Goal: Communication & Community: Share content

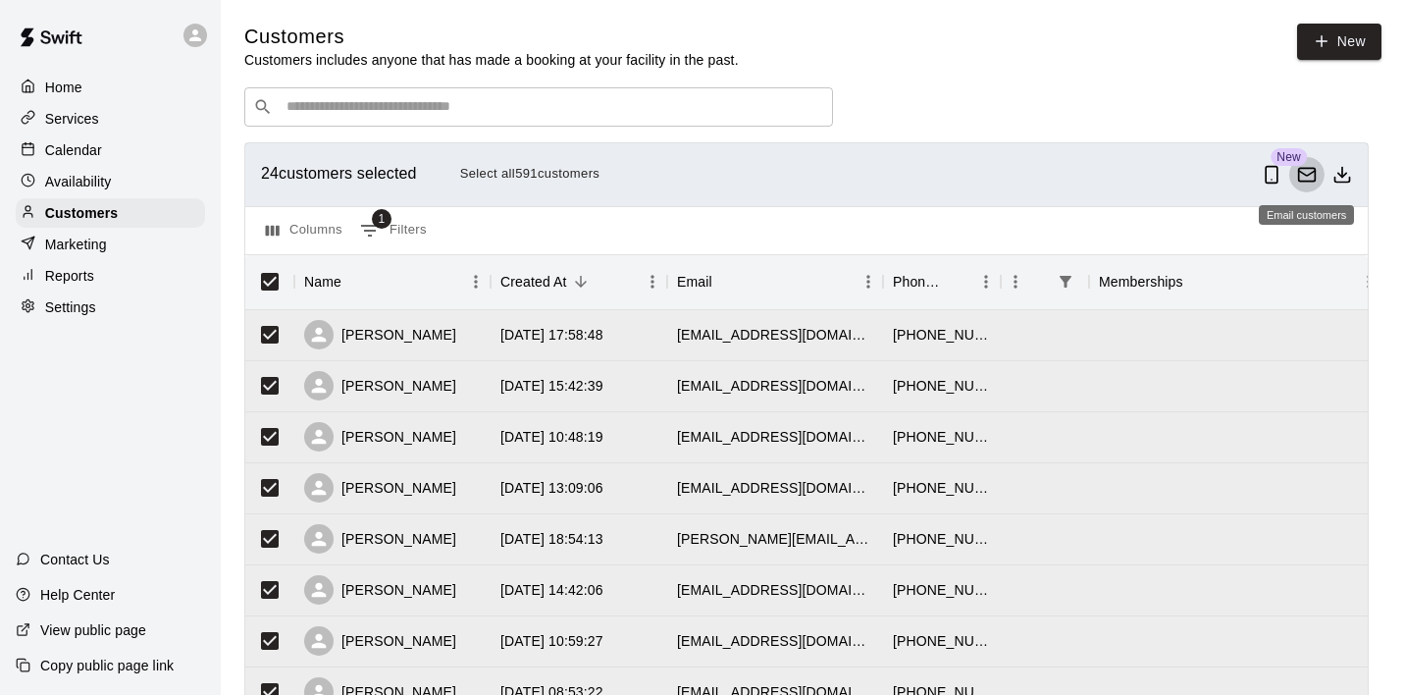
click at [1306, 173] on icon "Email customers" at bounding box center [1307, 175] width 20 height 20
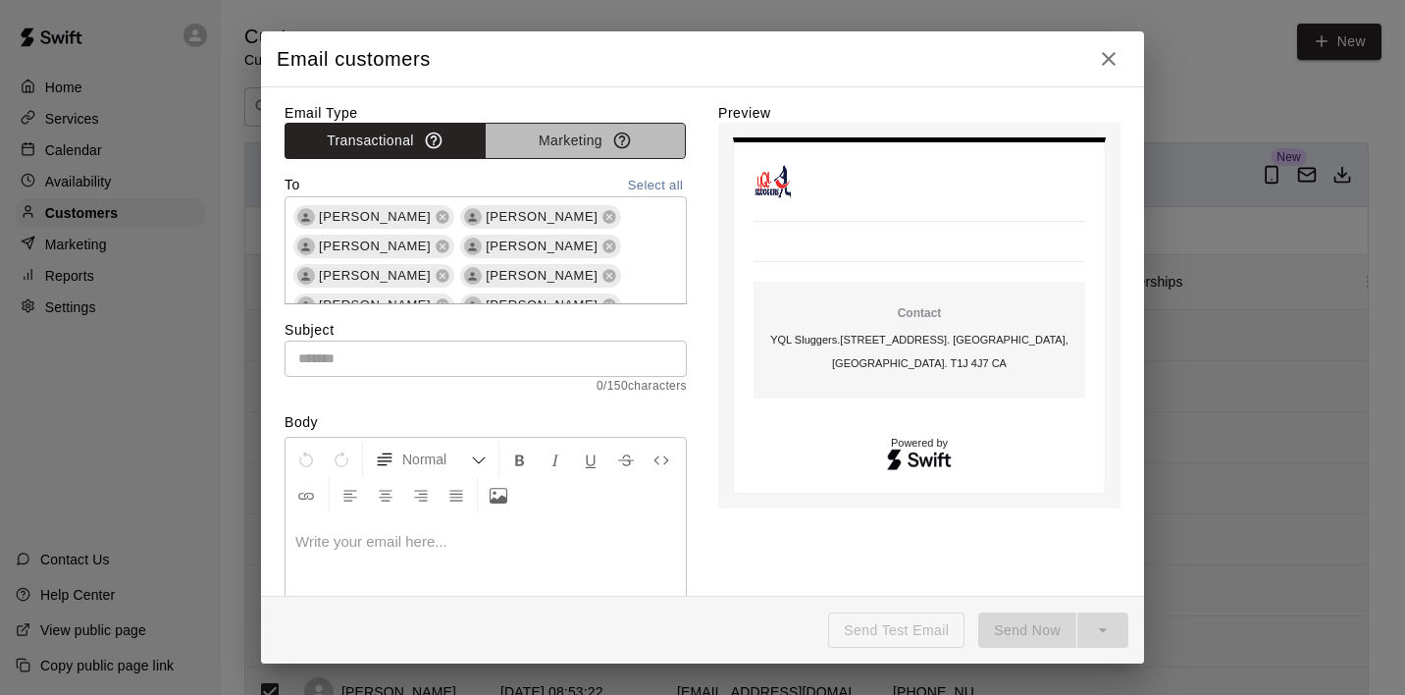
click at [557, 141] on button "Marketing" at bounding box center [585, 141] width 201 height 36
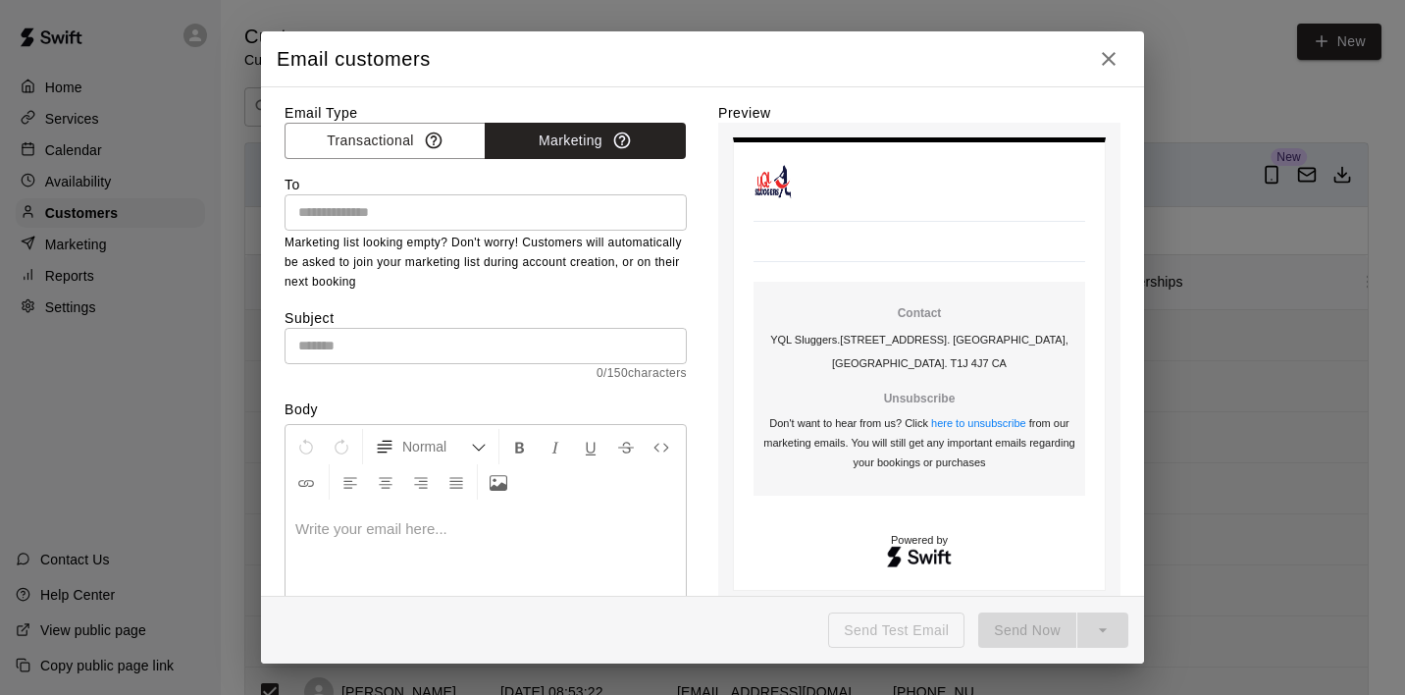
click at [439, 209] on input "text" at bounding box center [485, 212] width 388 height 25
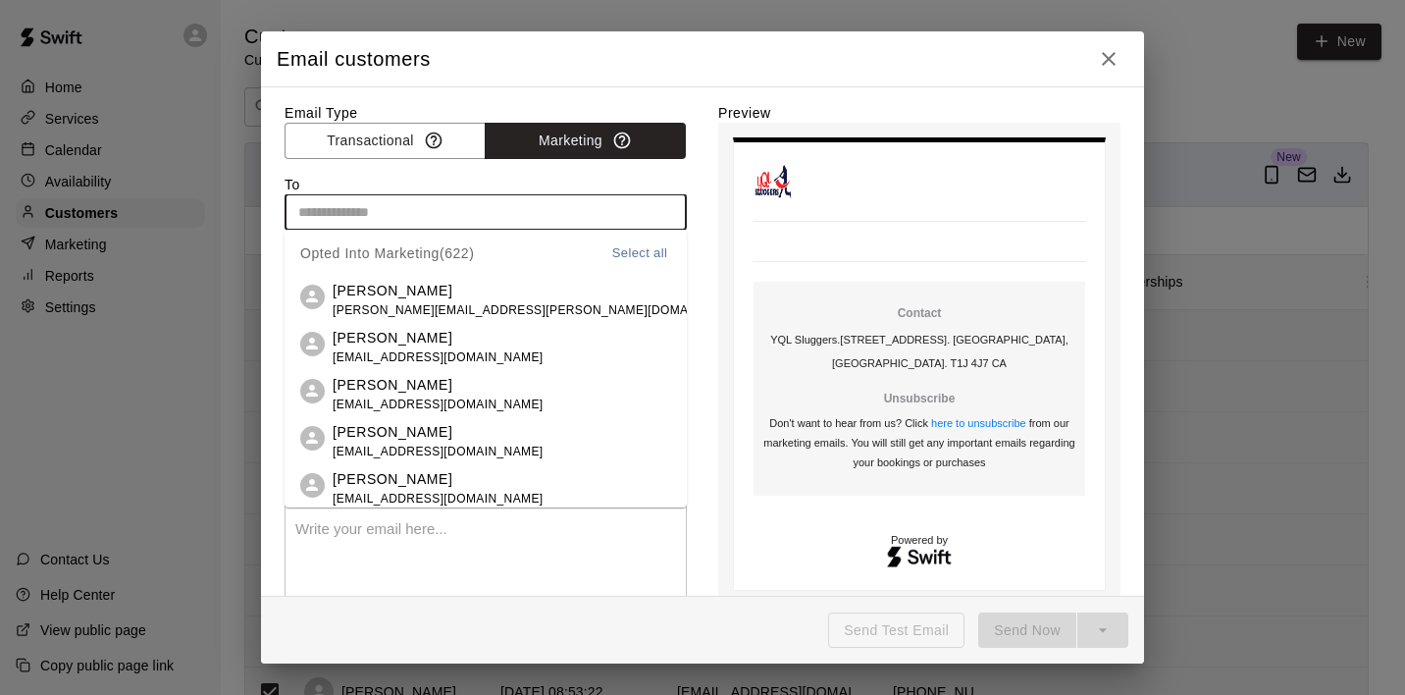
click at [641, 251] on button "Select all" at bounding box center [639, 253] width 63 height 23
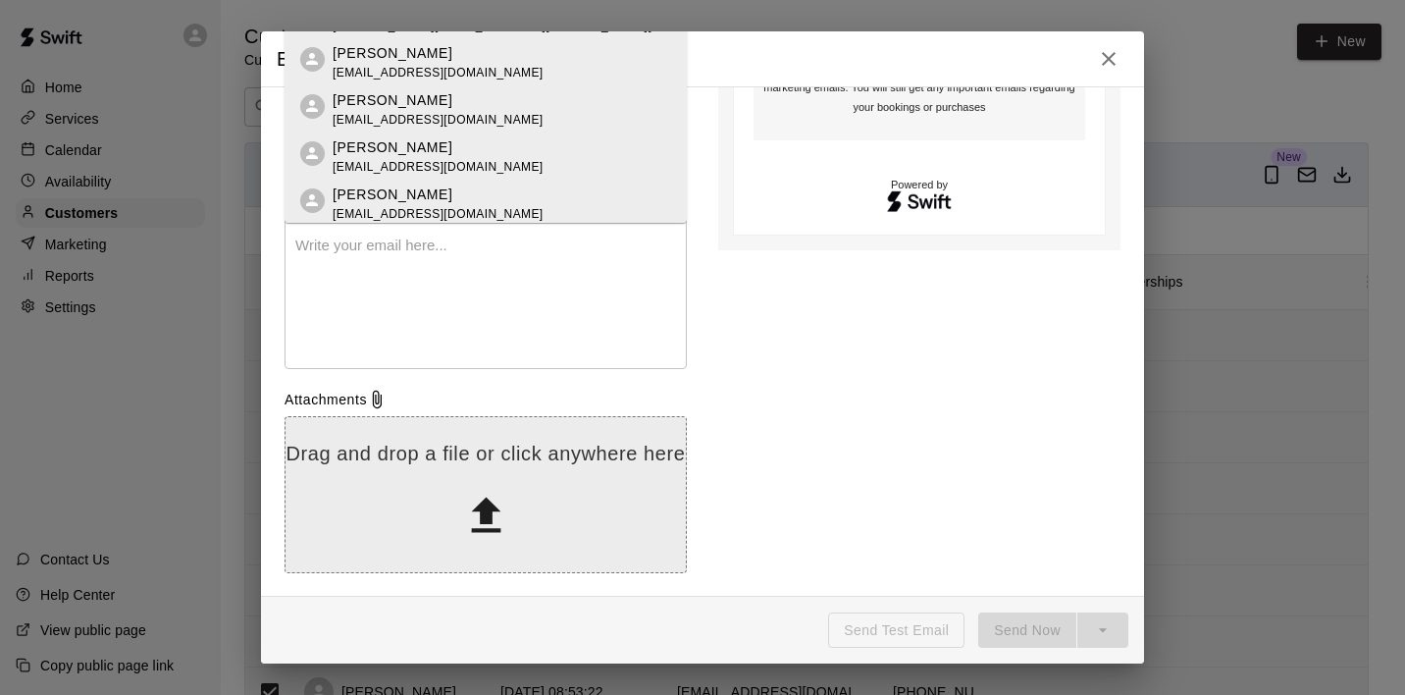
scroll to position [354, 0]
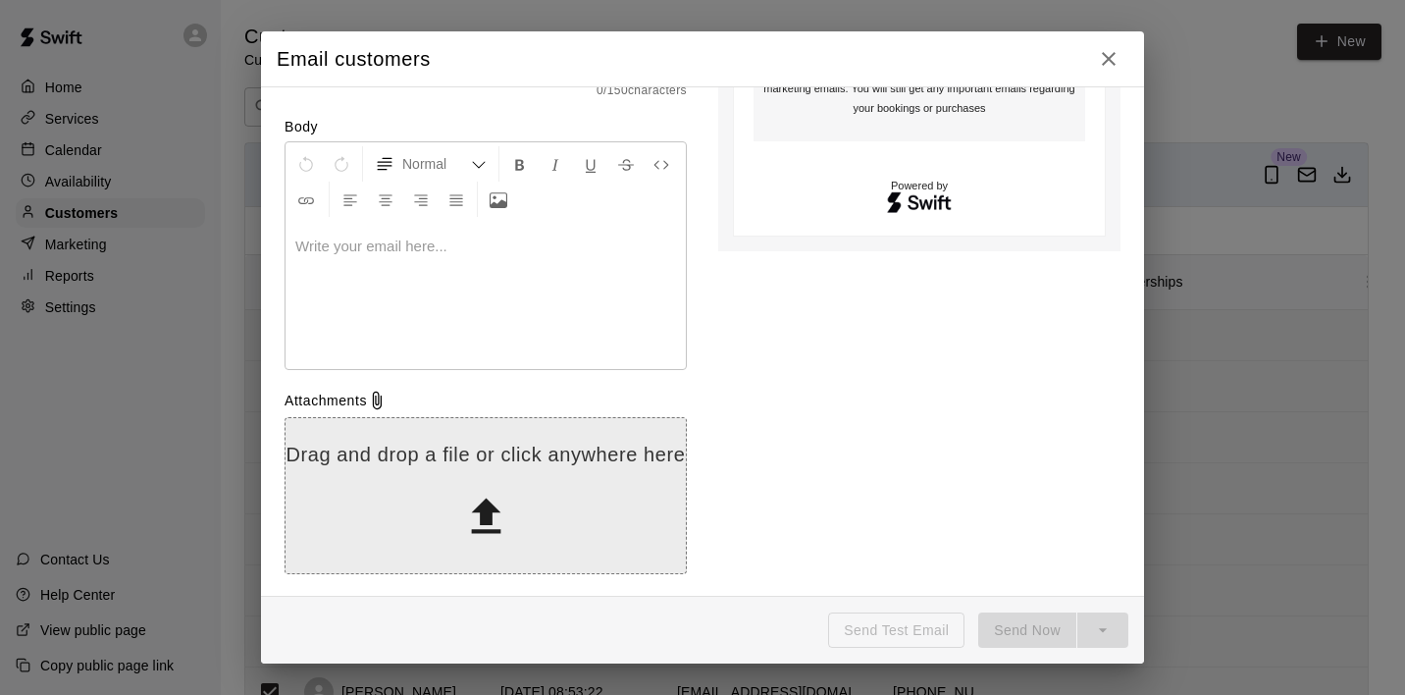
click at [492, 502] on icon at bounding box center [485, 515] width 29 height 35
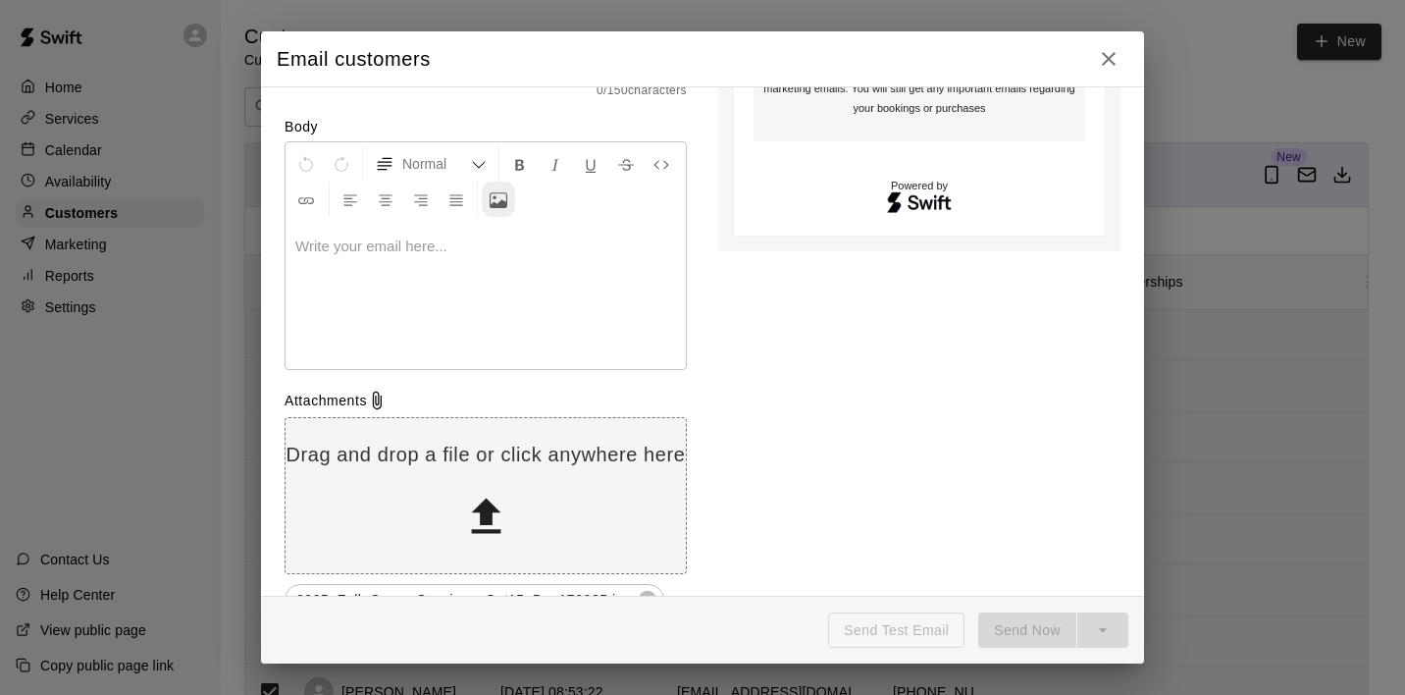
click at [498, 199] on icon "Upload Image" at bounding box center [499, 200] width 18 height 18
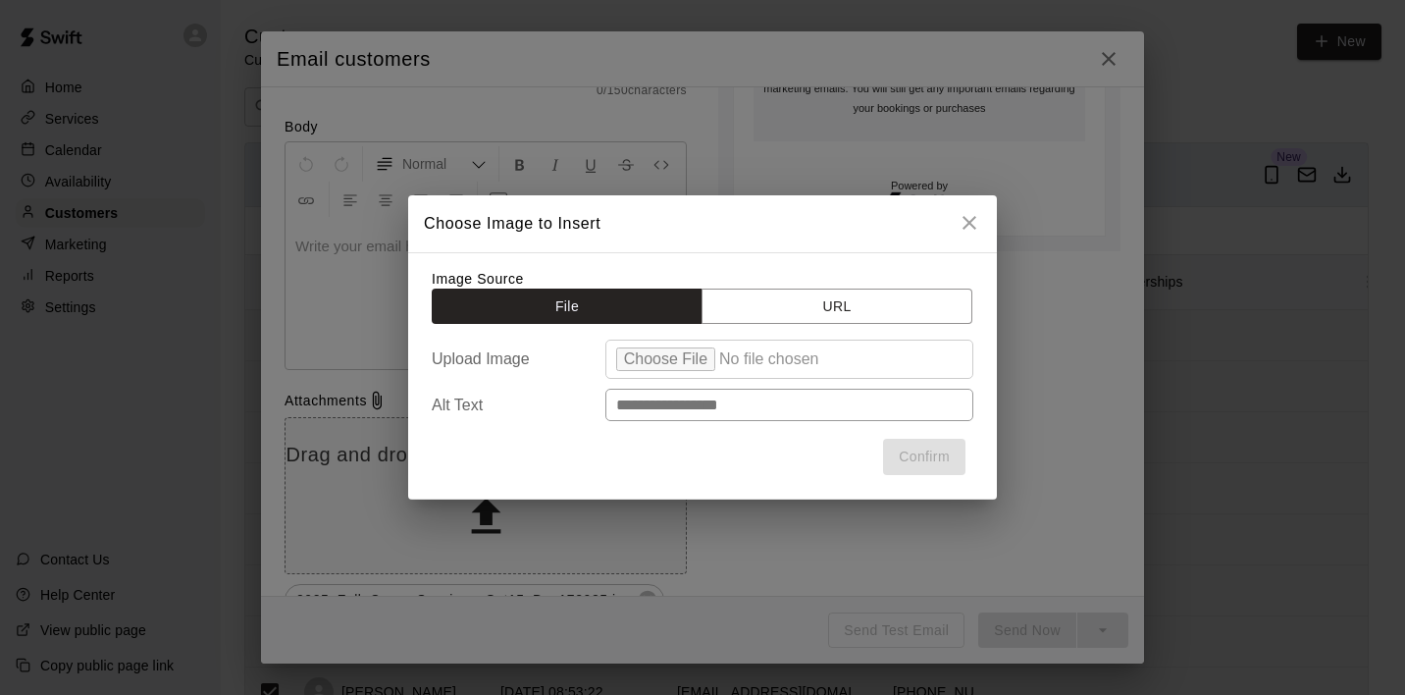
click at [672, 359] on input "file" at bounding box center [790, 359] width 368 height 39
type input "**********"
click at [721, 407] on input "text" at bounding box center [790, 405] width 368 height 32
type input "**********"
click at [932, 462] on button "Confirm" at bounding box center [924, 457] width 82 height 36
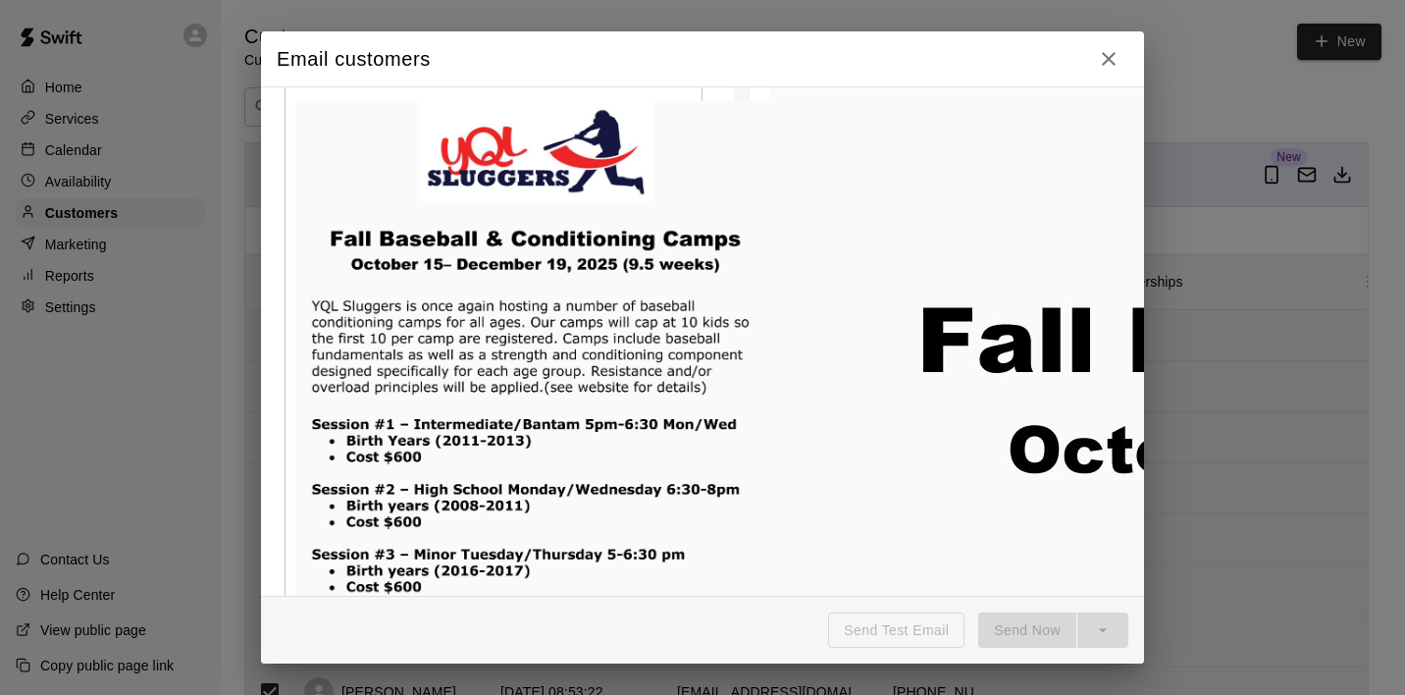
scroll to position [490, 0]
click at [690, 519] on img at bounding box center [540, 425] width 491 height 649
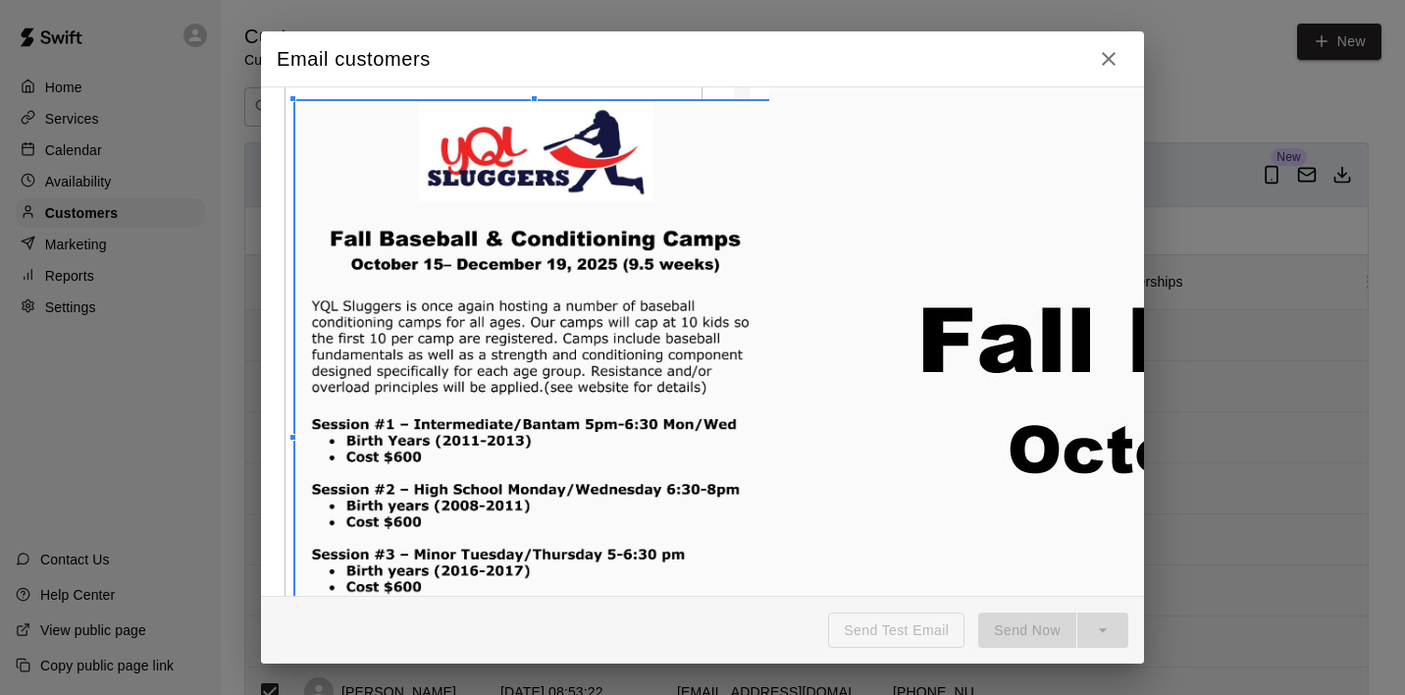
click at [1109, 62] on icon "button" at bounding box center [1109, 59] width 24 height 24
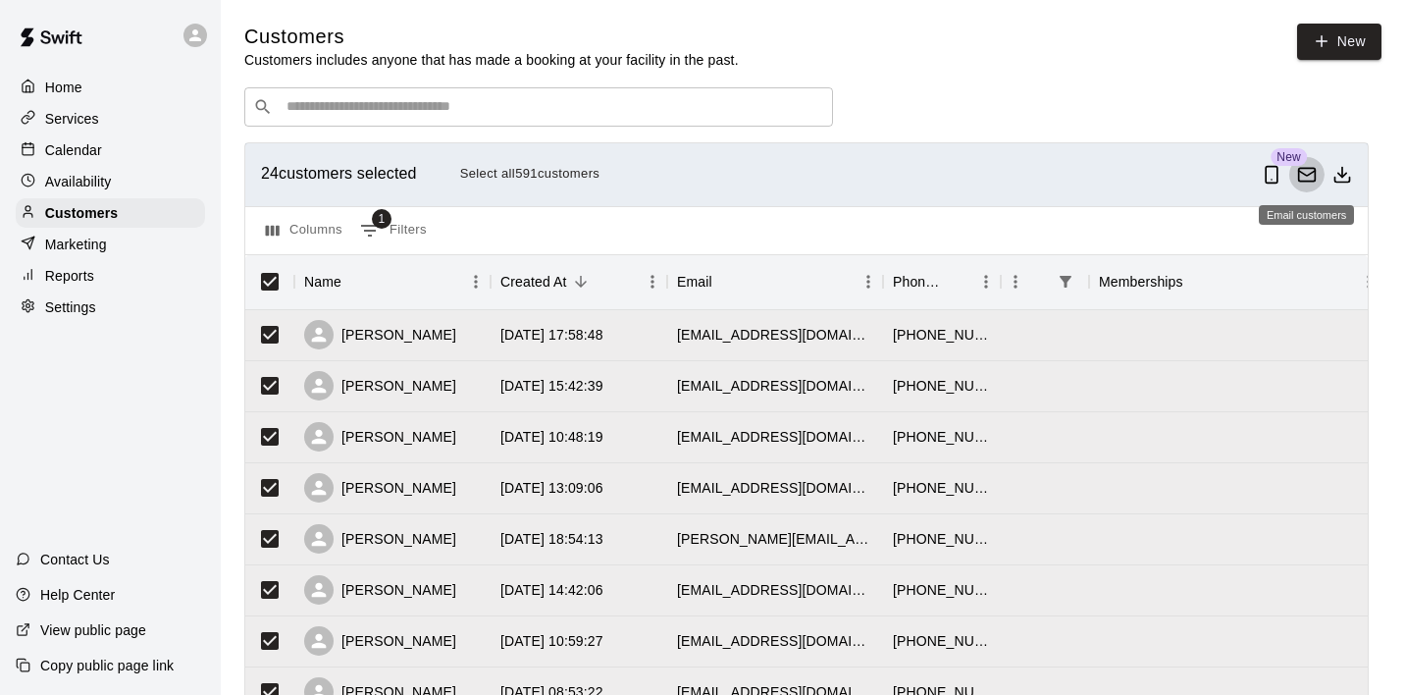
click at [1309, 174] on icon "Email customers" at bounding box center [1306, 173] width 17 height 5
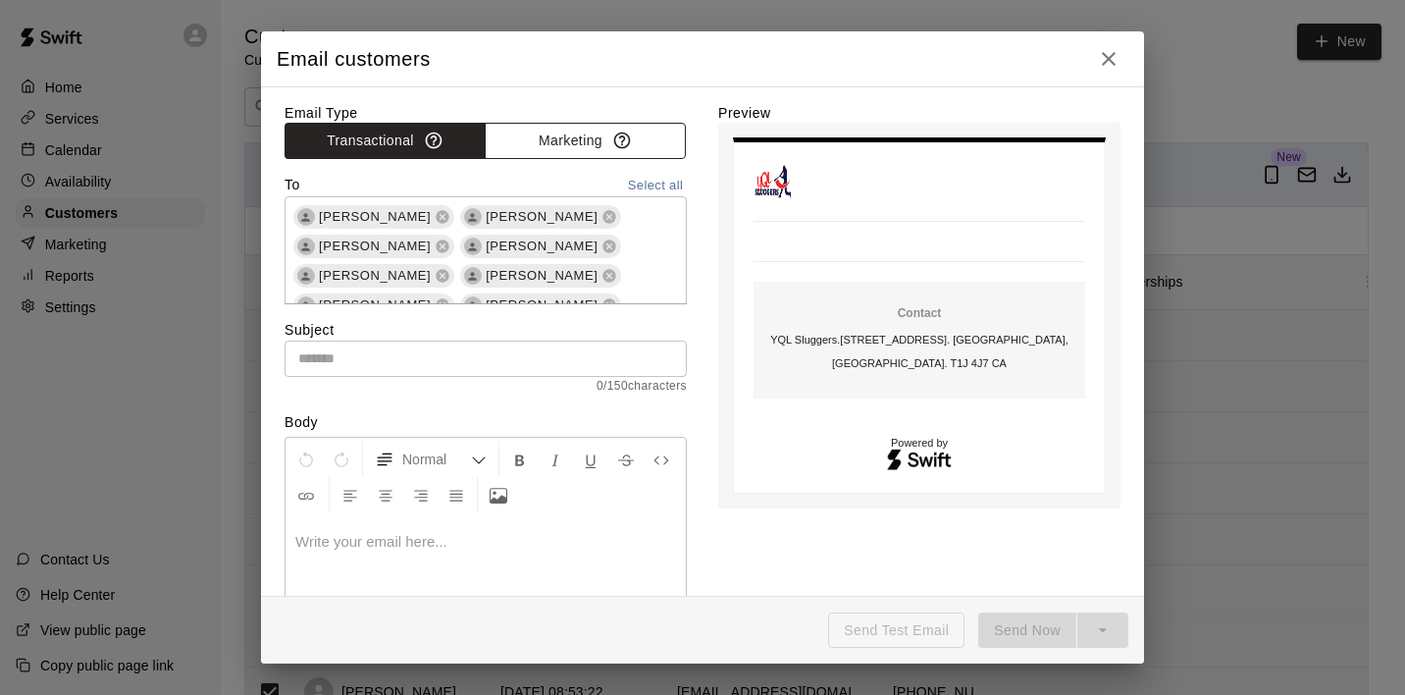
click at [591, 140] on button "Marketing" at bounding box center [585, 141] width 201 height 36
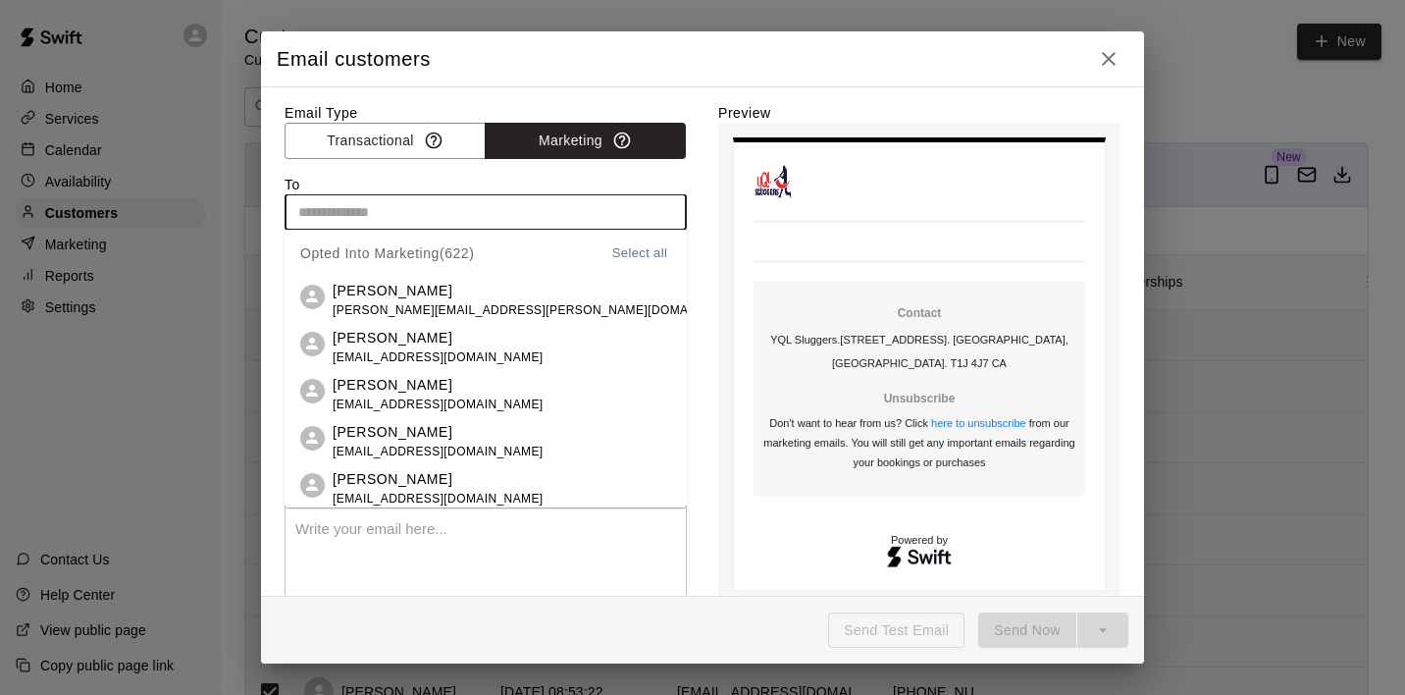
click at [481, 216] on input "text" at bounding box center [485, 212] width 388 height 25
click at [645, 260] on button "Select all" at bounding box center [639, 253] width 63 height 23
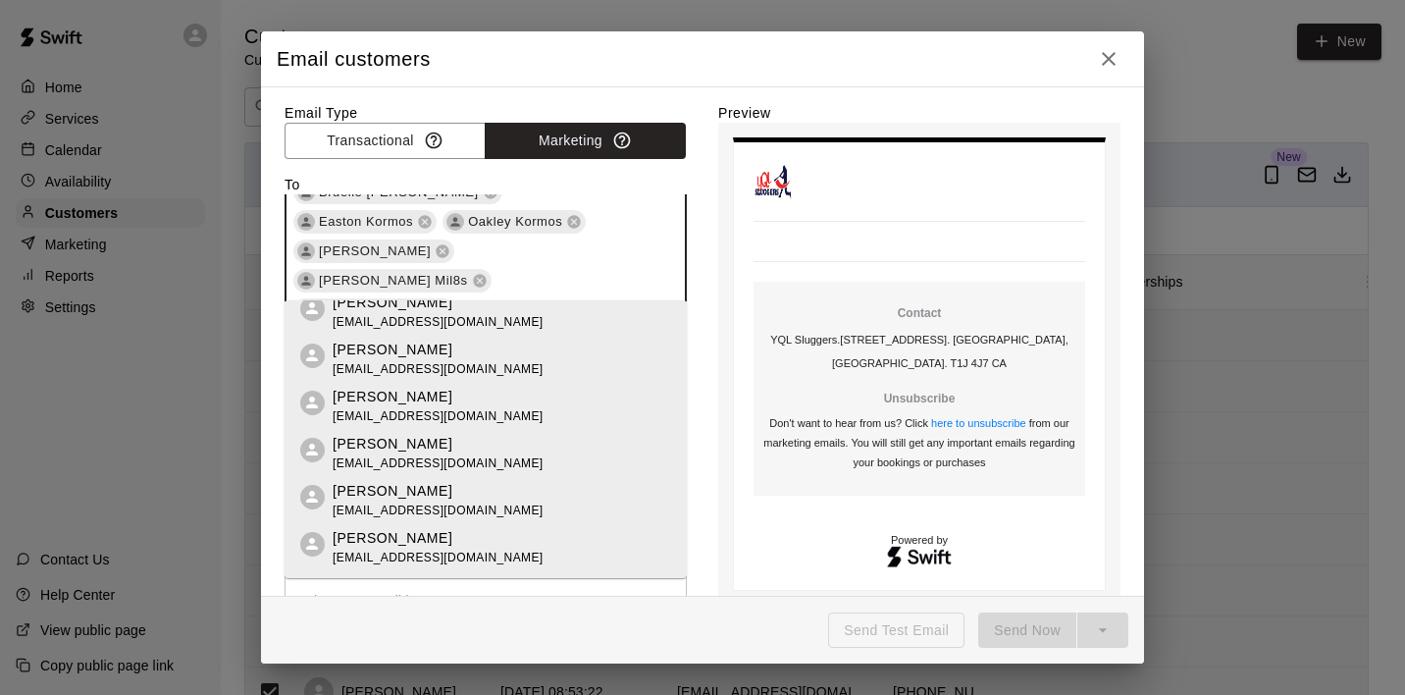
scroll to position [1727, 0]
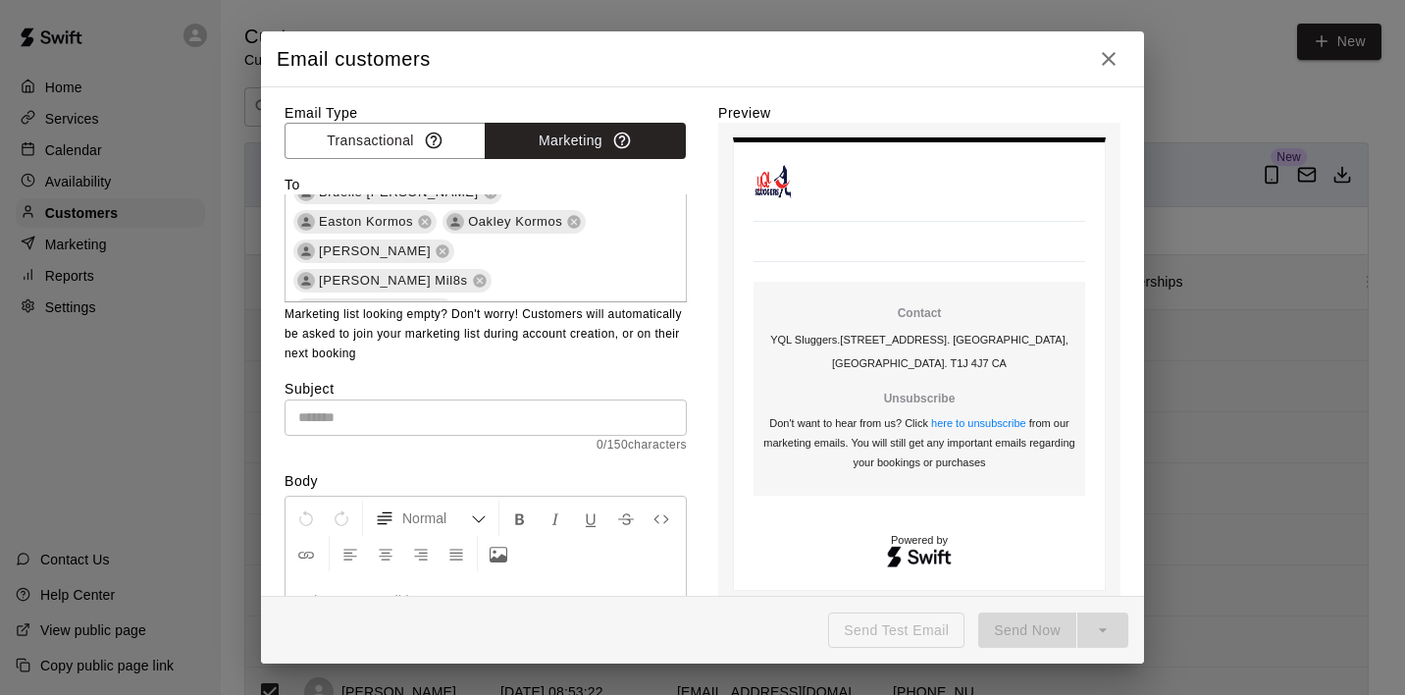
click at [753, 515] on table "Contact YQL Sluggers . [STREET_ADDRESS]. [GEOGRAPHIC_DATA], [GEOGRAPHIC_DATA]. …" at bounding box center [919, 363] width 373 height 453
click at [415, 418] on input "text" at bounding box center [486, 417] width 402 height 36
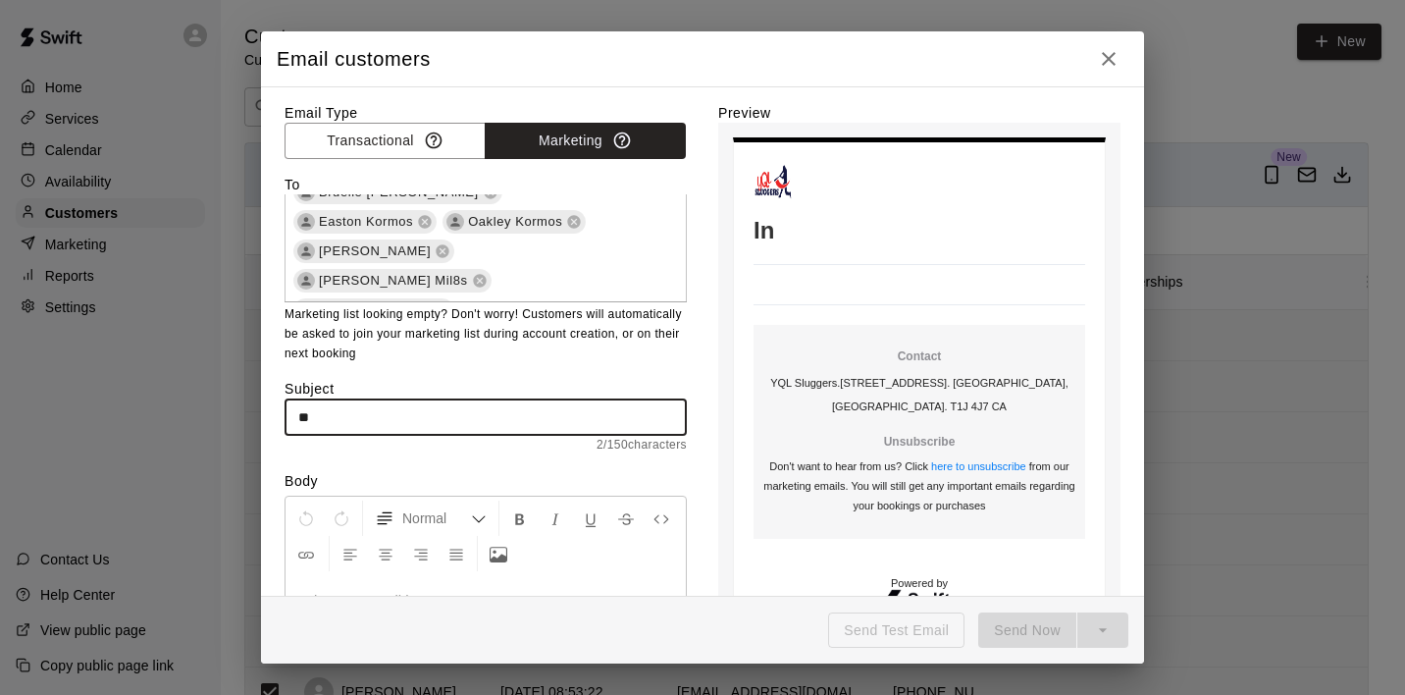
type input "*"
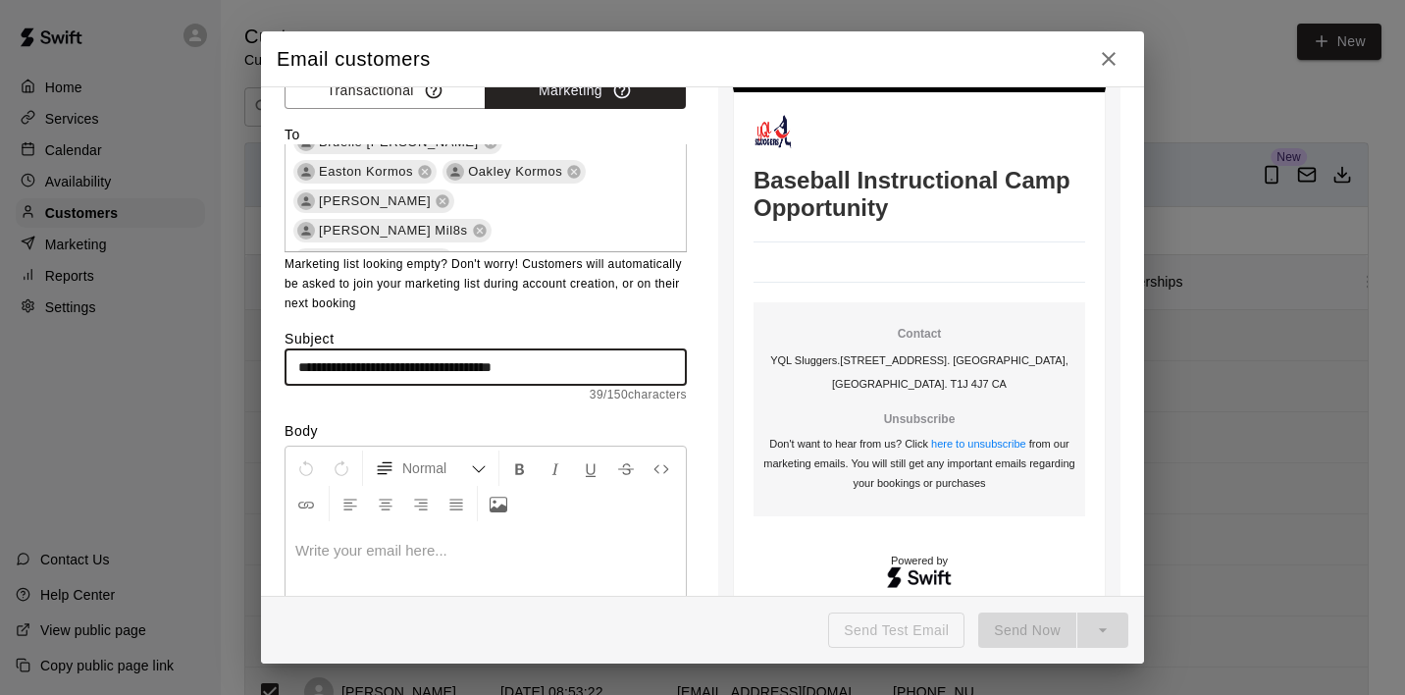
scroll to position [91, 0]
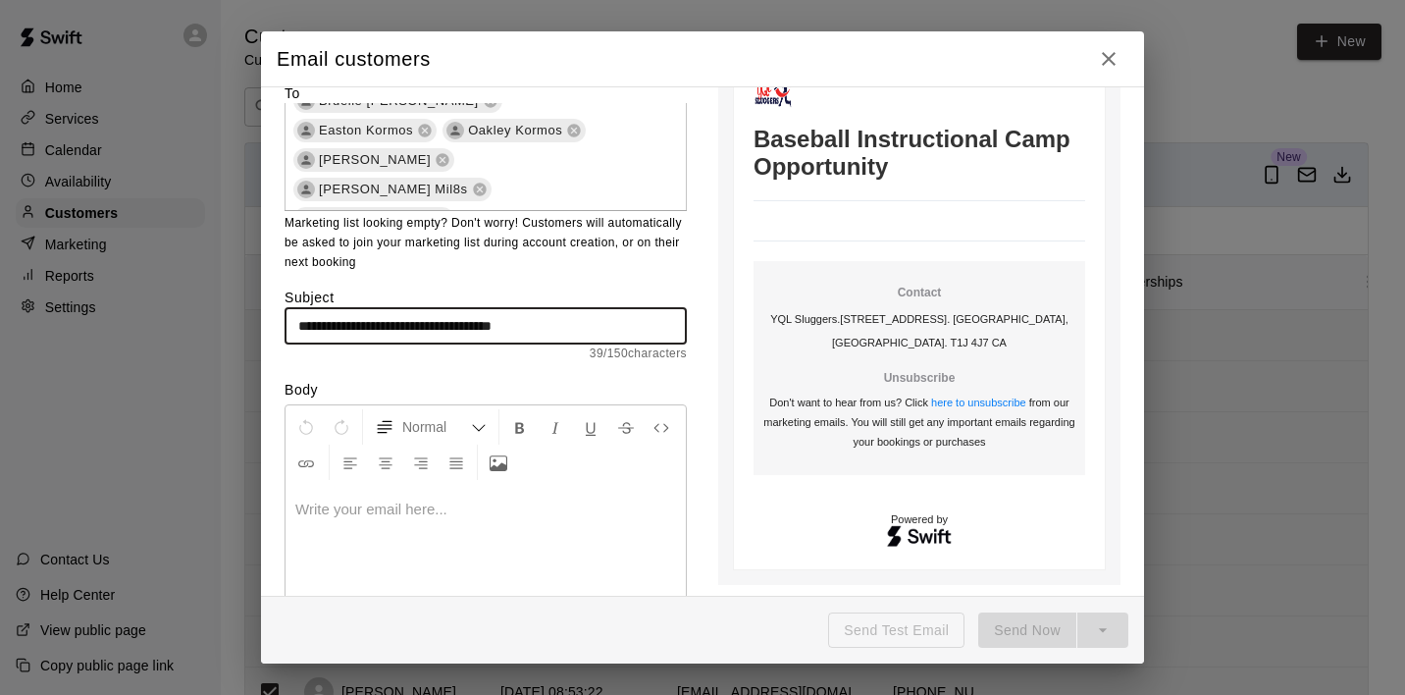
type input "**********"
click at [422, 505] on p at bounding box center [485, 510] width 381 height 20
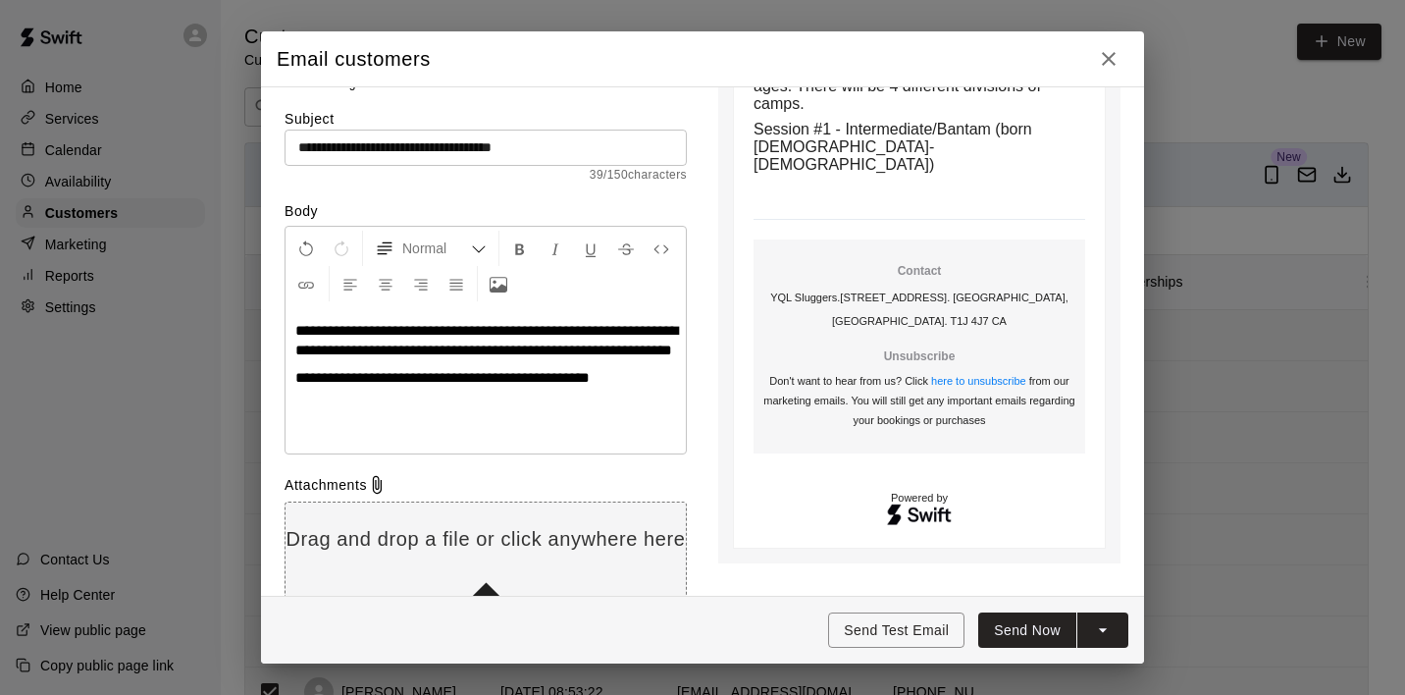
scroll to position [328, 0]
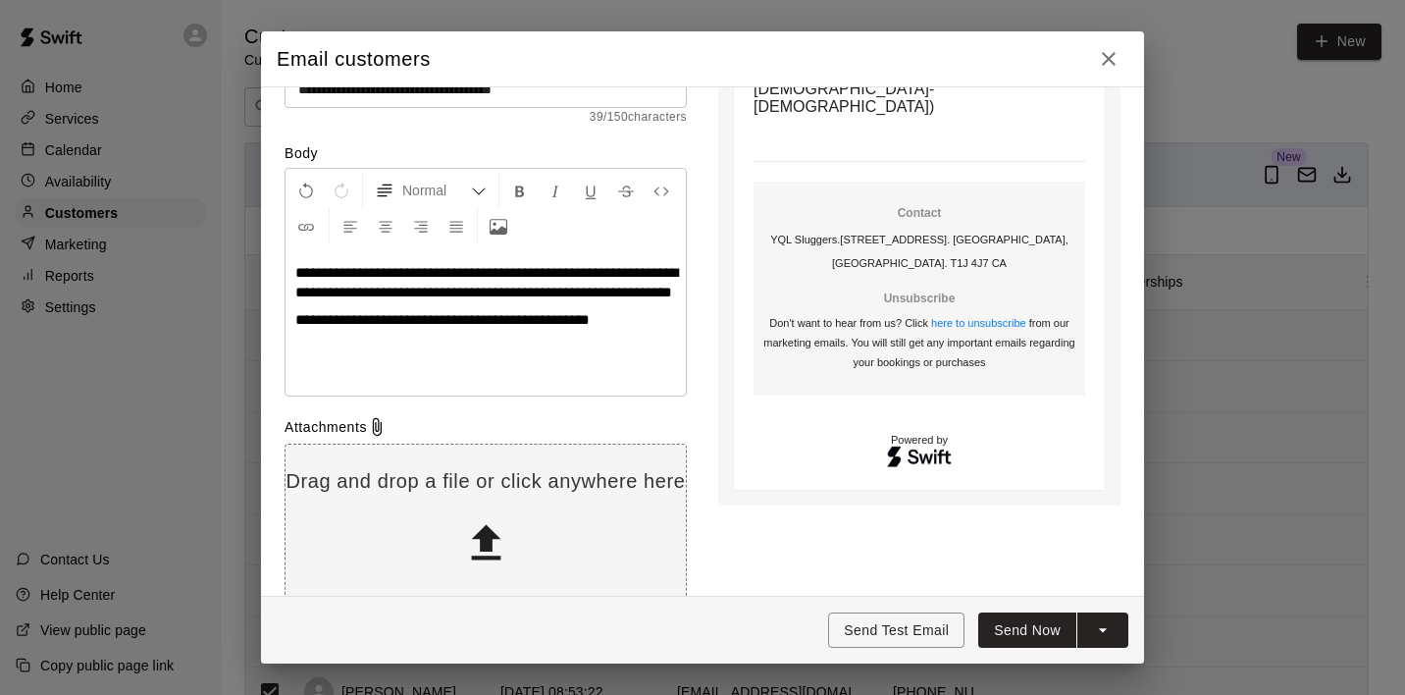
click at [396, 356] on p at bounding box center [485, 348] width 381 height 20
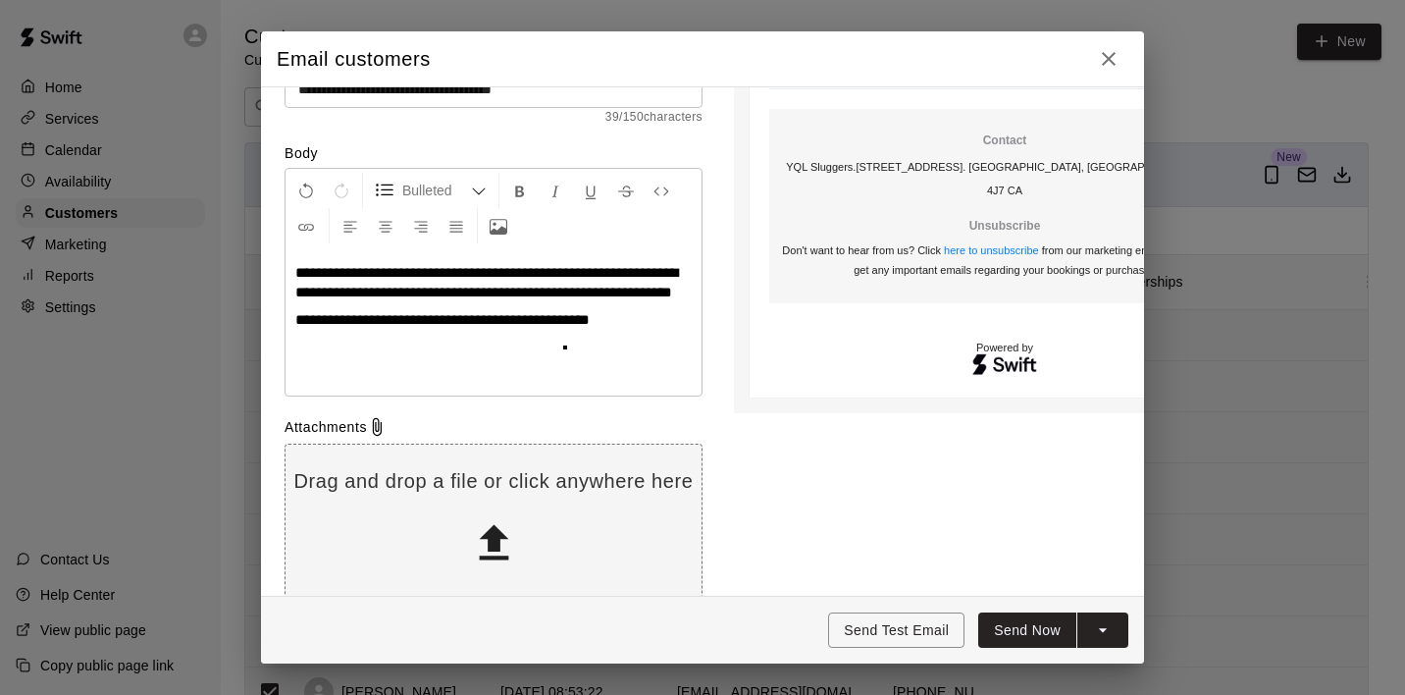
scroll to position [9032, 0]
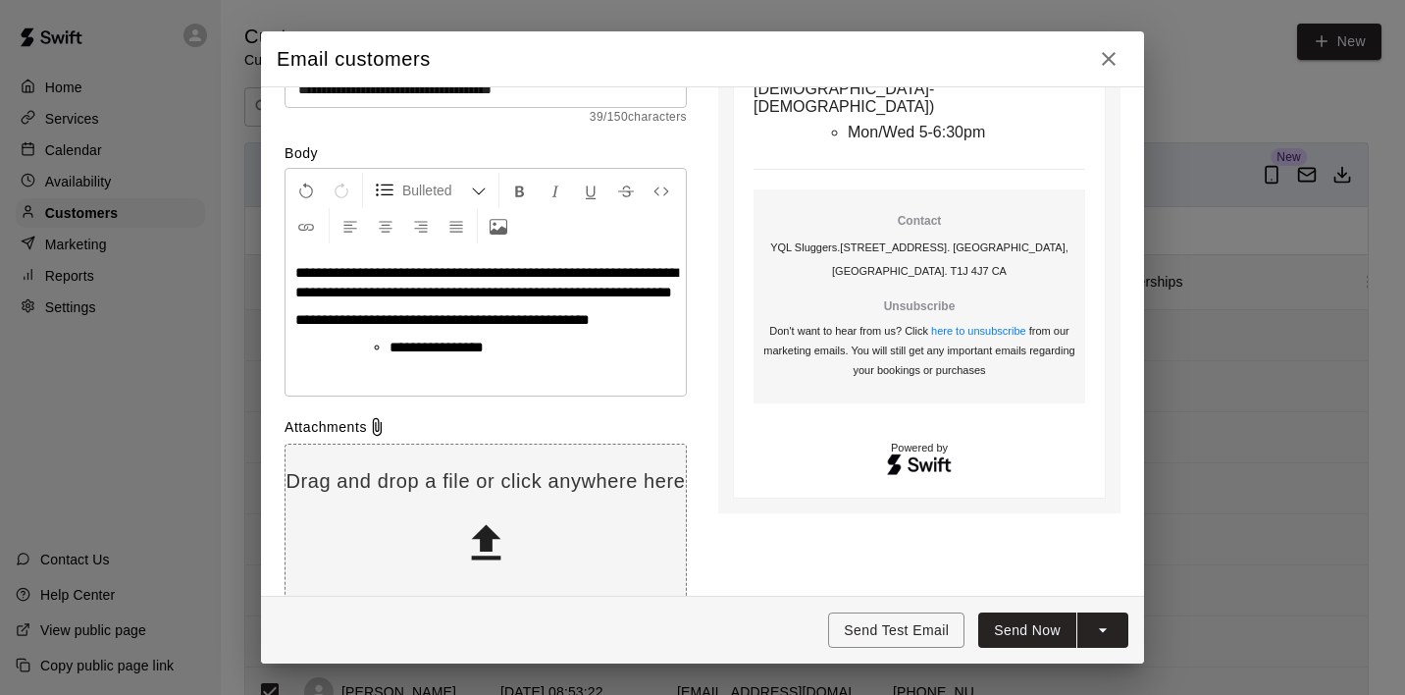
click at [296, 364] on div "**********" at bounding box center [486, 321] width 400 height 147
click at [292, 384] on div "**********" at bounding box center [486, 321] width 400 height 147
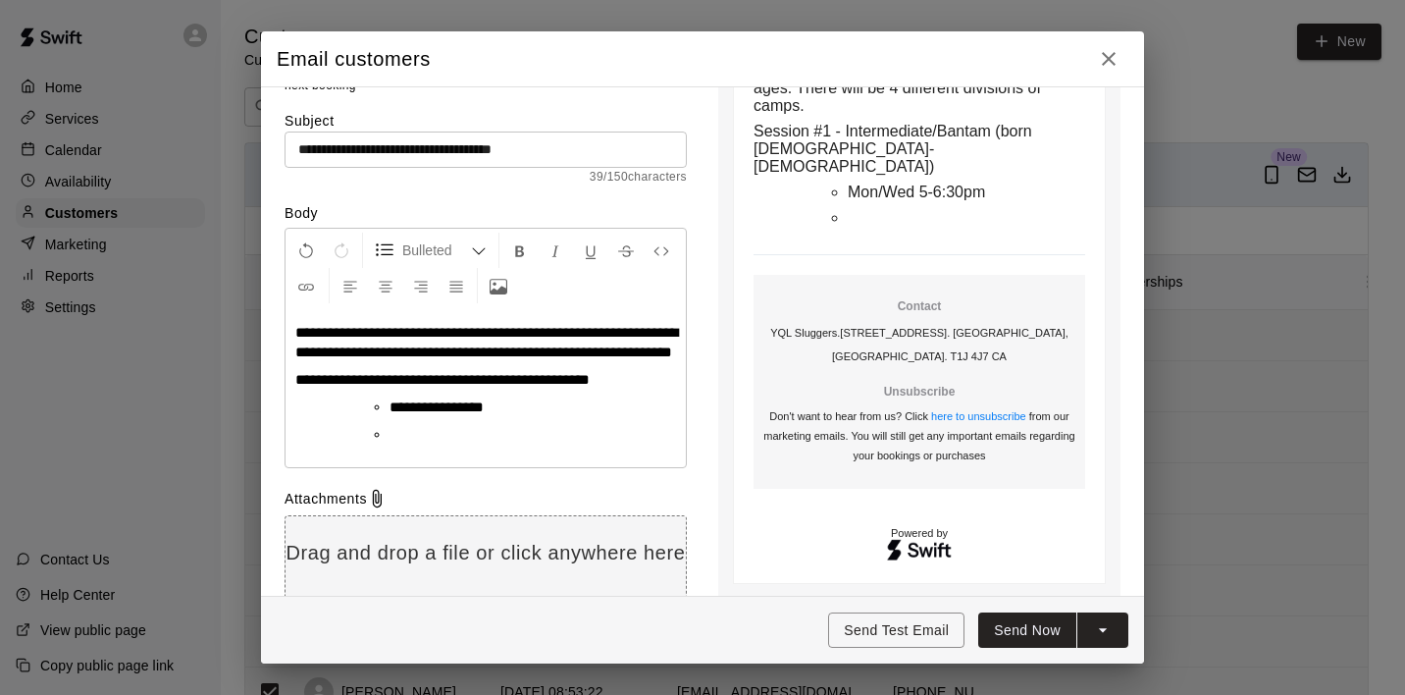
scroll to position [275, 0]
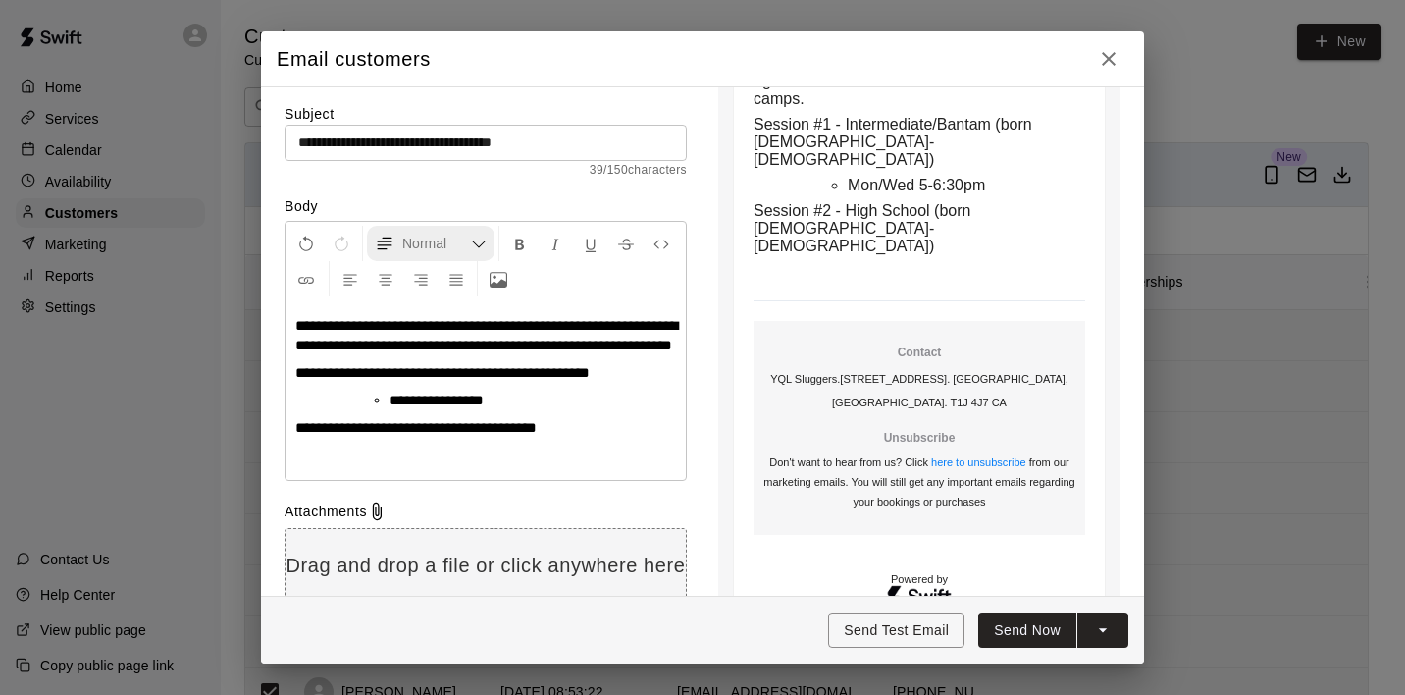
click at [478, 243] on icon "Formatting Options" at bounding box center [479, 245] width 16 height 16
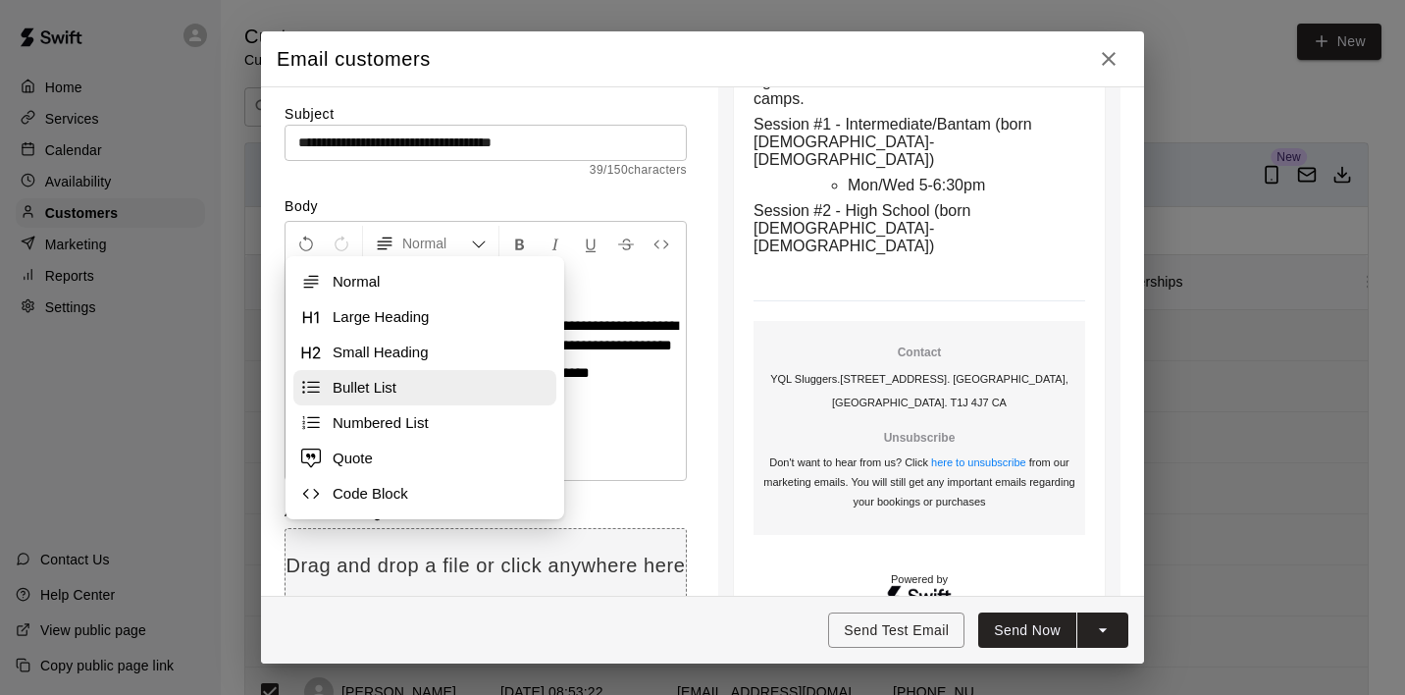
click at [373, 377] on button "Bullet List" at bounding box center [424, 387] width 263 height 35
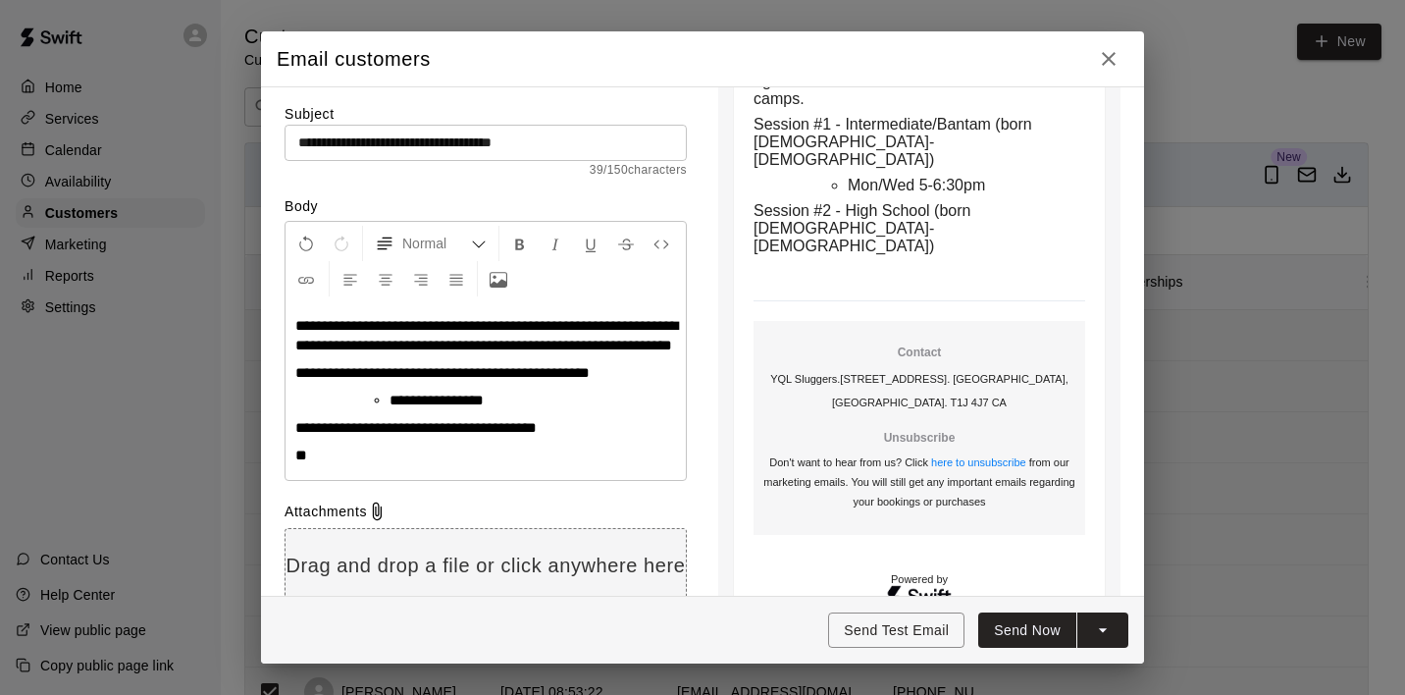
scroll to position [379, 0]
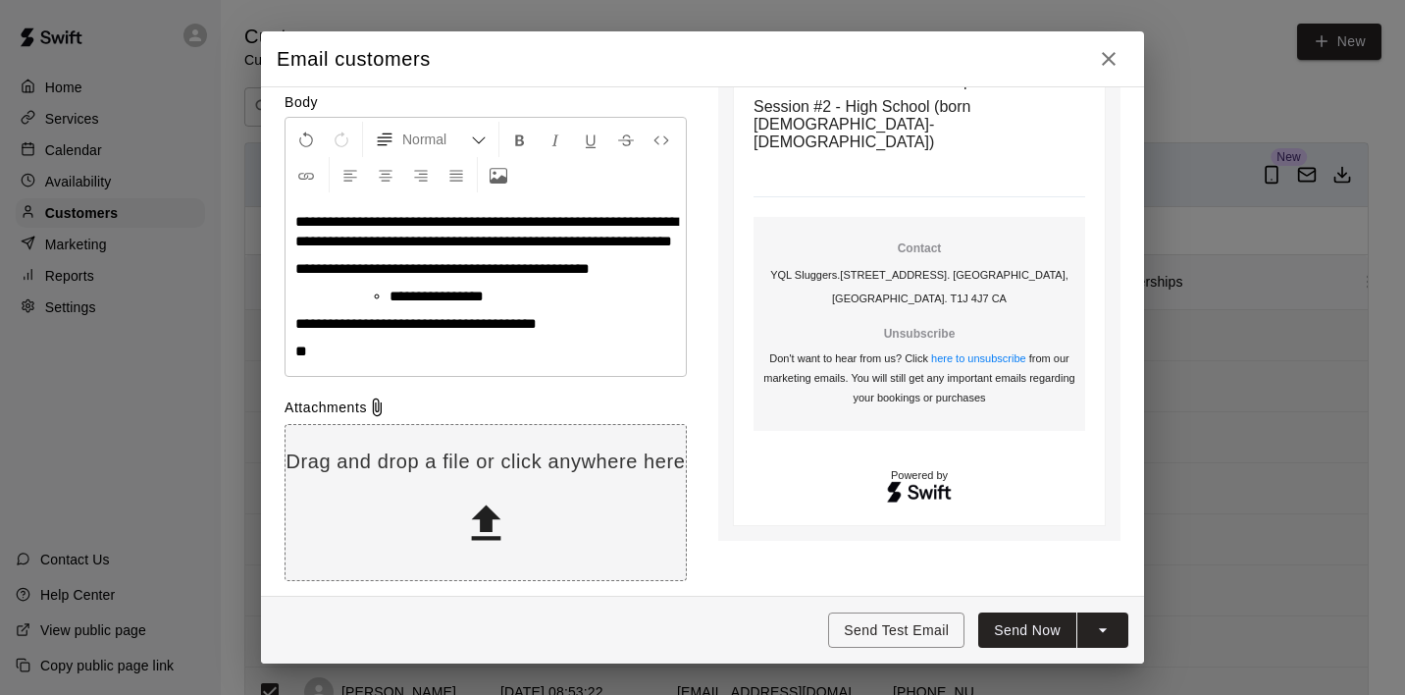
click at [346, 361] on p at bounding box center [485, 352] width 381 height 20
click at [388, 361] on p at bounding box center [485, 352] width 381 height 20
click at [604, 334] on p "**********" at bounding box center [485, 324] width 381 height 20
click at [478, 137] on icon "Formatting Options" at bounding box center [479, 140] width 16 height 16
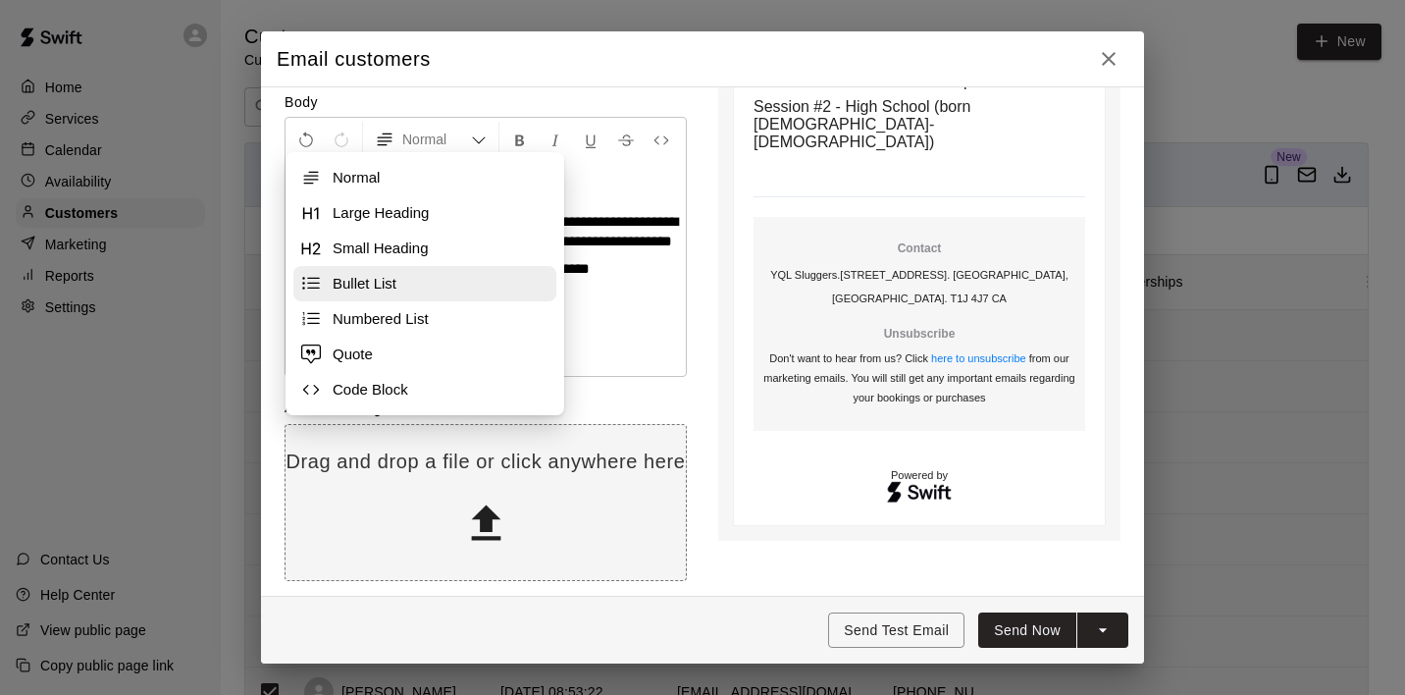
click at [371, 290] on span "Bullet List" at bounding box center [441, 284] width 216 height 20
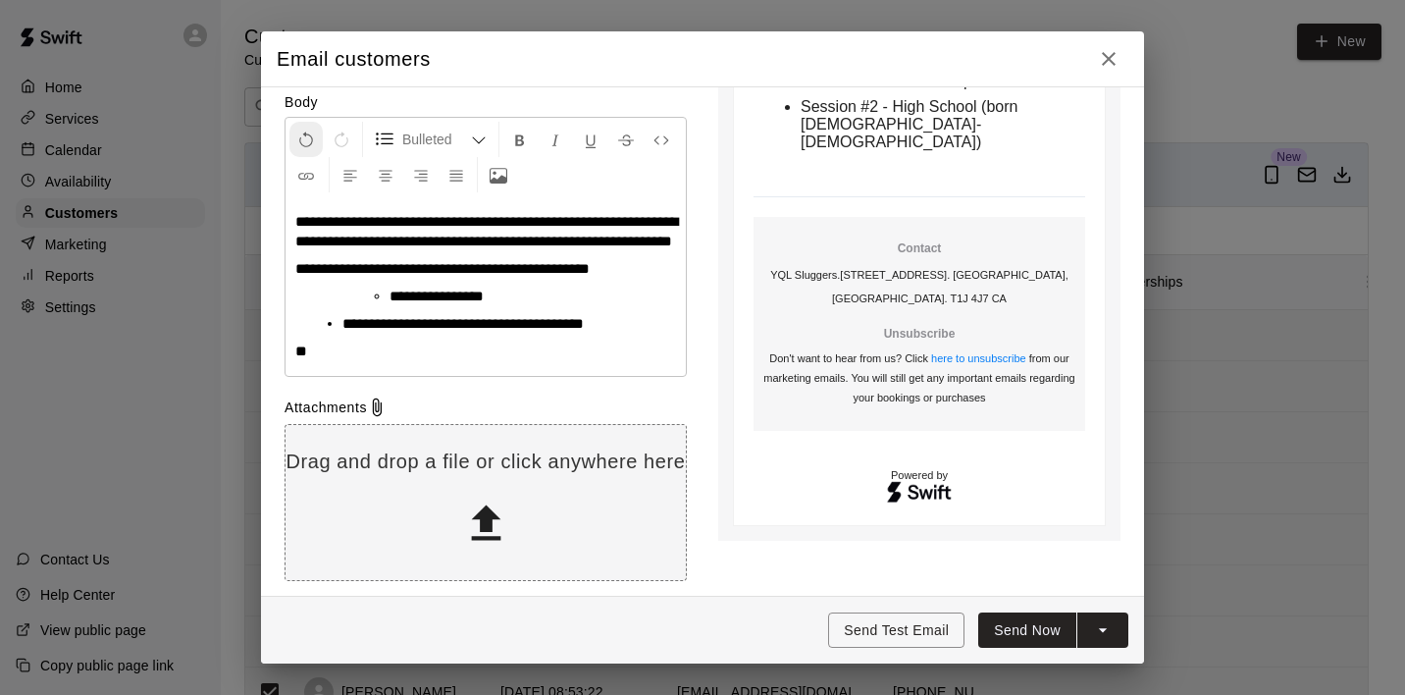
click at [308, 137] on icon "Undo" at bounding box center [306, 141] width 18 height 18
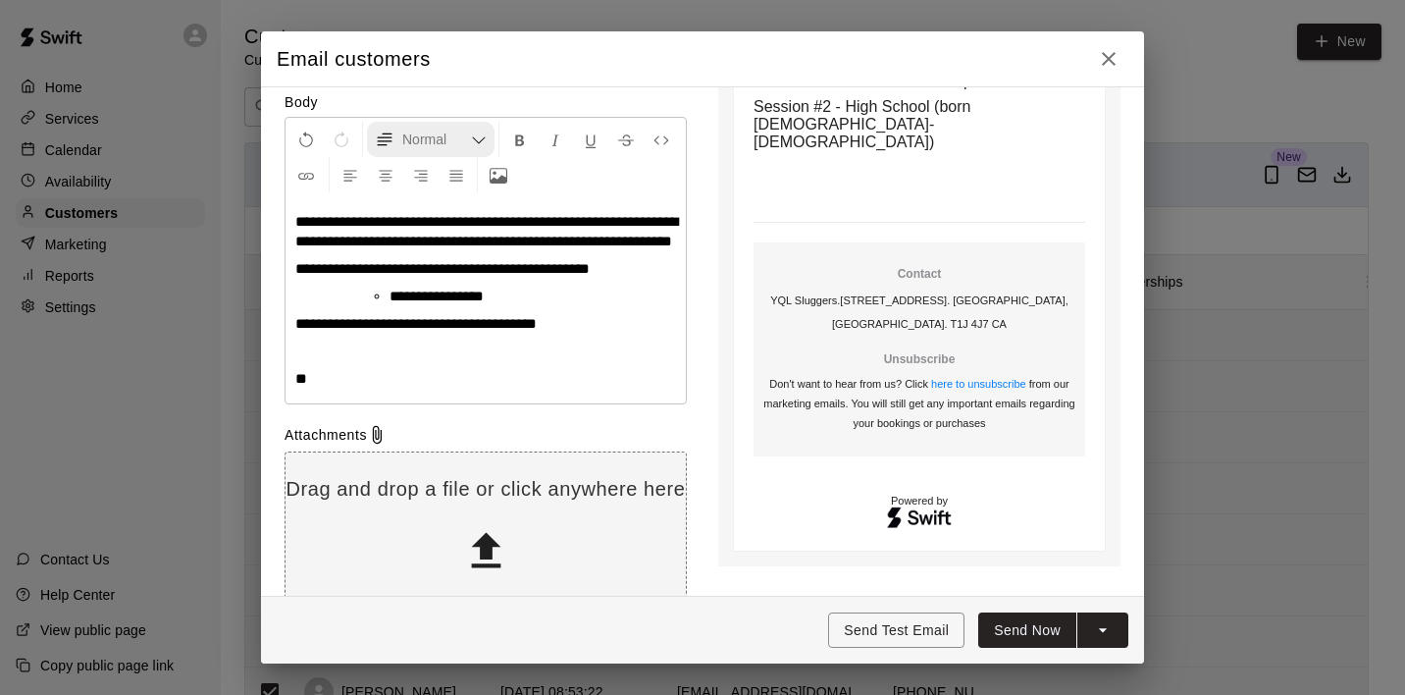
click at [476, 138] on icon "Formatting Options" at bounding box center [479, 140] width 16 height 16
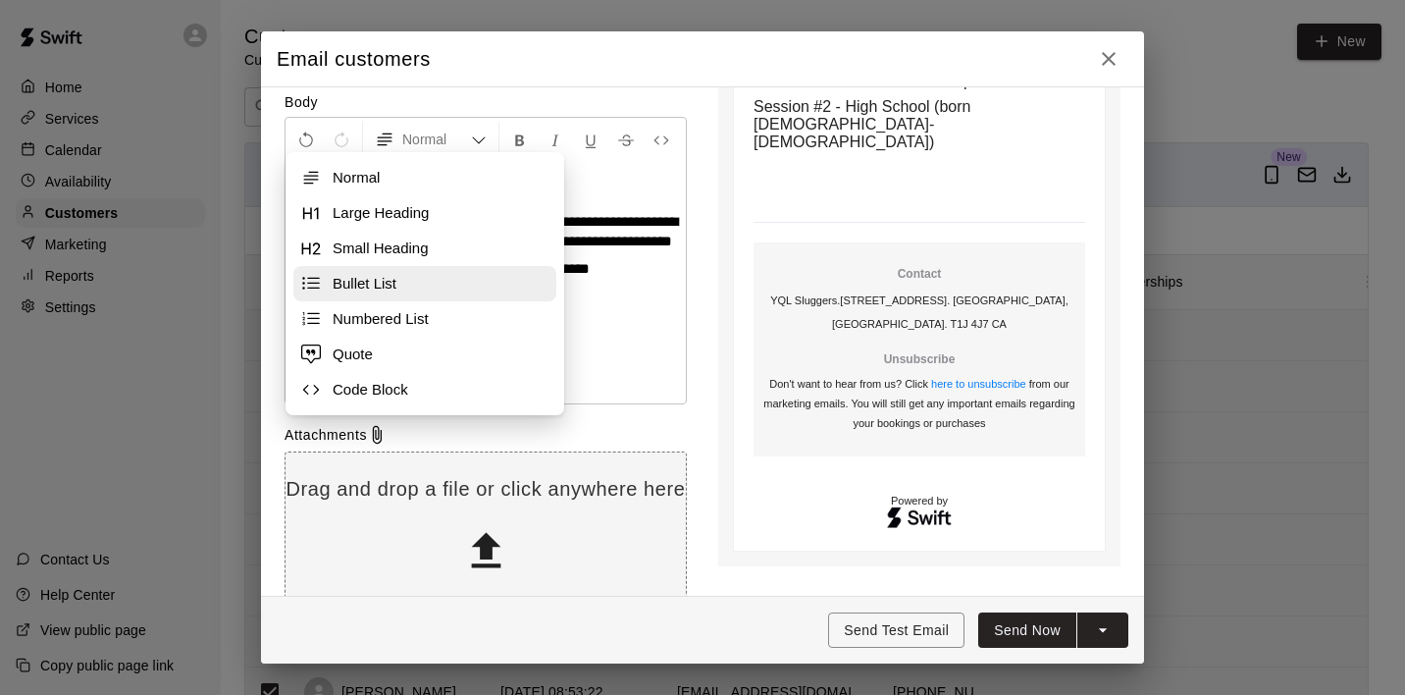
click at [377, 285] on span "Bullet List" at bounding box center [441, 284] width 216 height 20
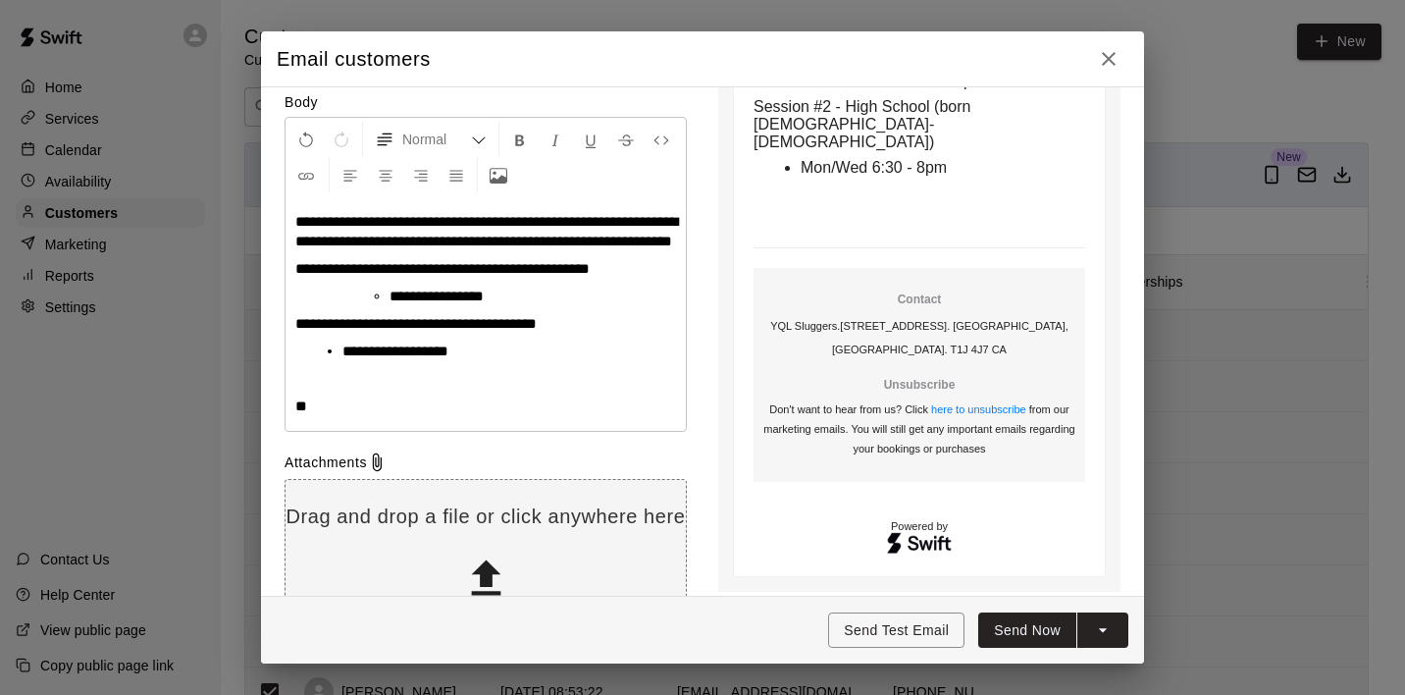
click at [381, 306] on ul "**********" at bounding box center [501, 297] width 287 height 20
click at [509, 361] on li "**********" at bounding box center [494, 352] width 302 height 20
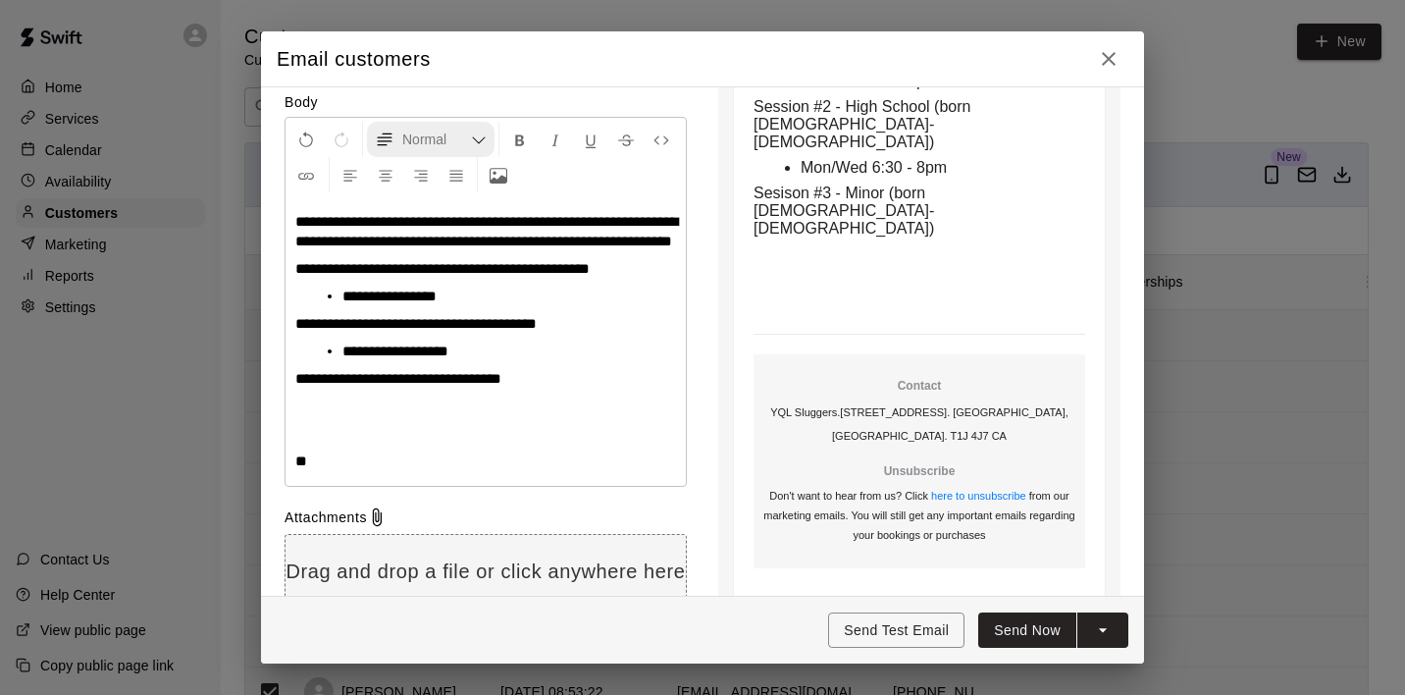
click at [479, 132] on icon "Formatting Options" at bounding box center [479, 140] width 16 height 16
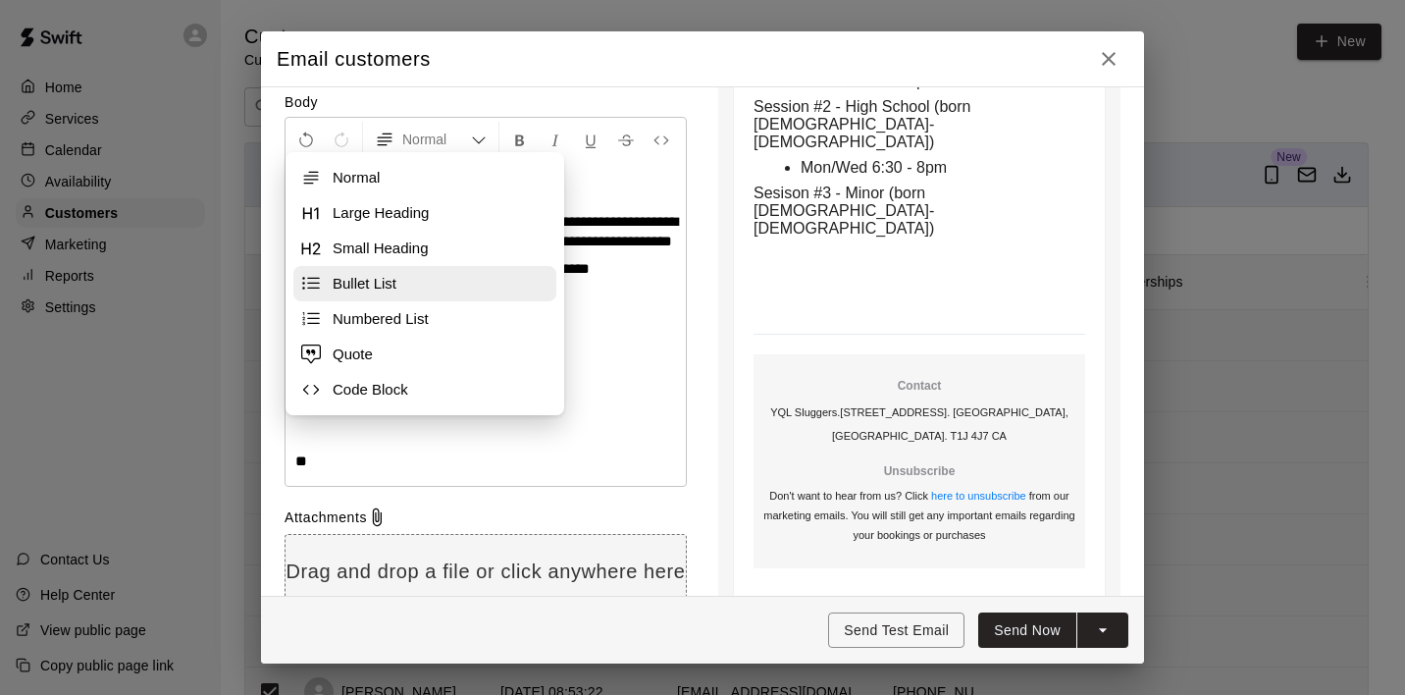
click at [357, 286] on span "Bullet List" at bounding box center [441, 284] width 216 height 20
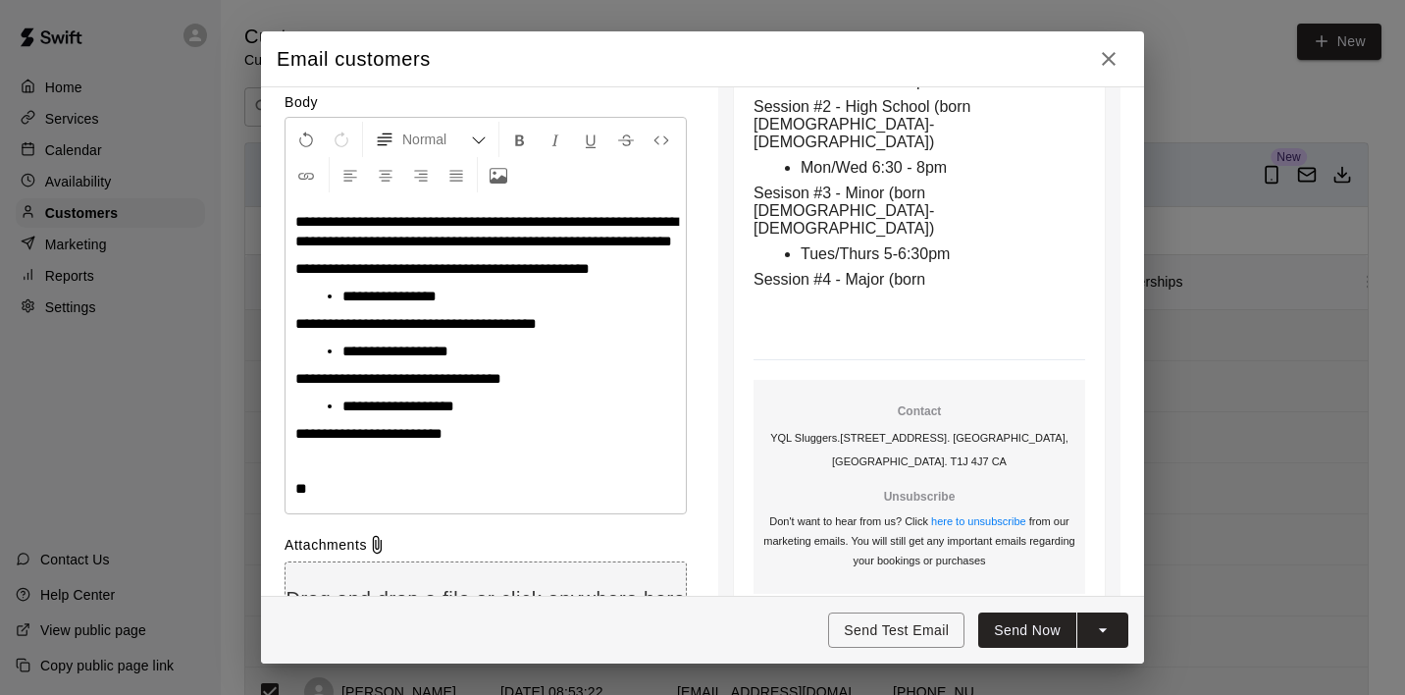
click at [501, 386] on span "**********" at bounding box center [398, 378] width 206 height 15
click at [473, 444] on p "**********" at bounding box center [485, 434] width 381 height 20
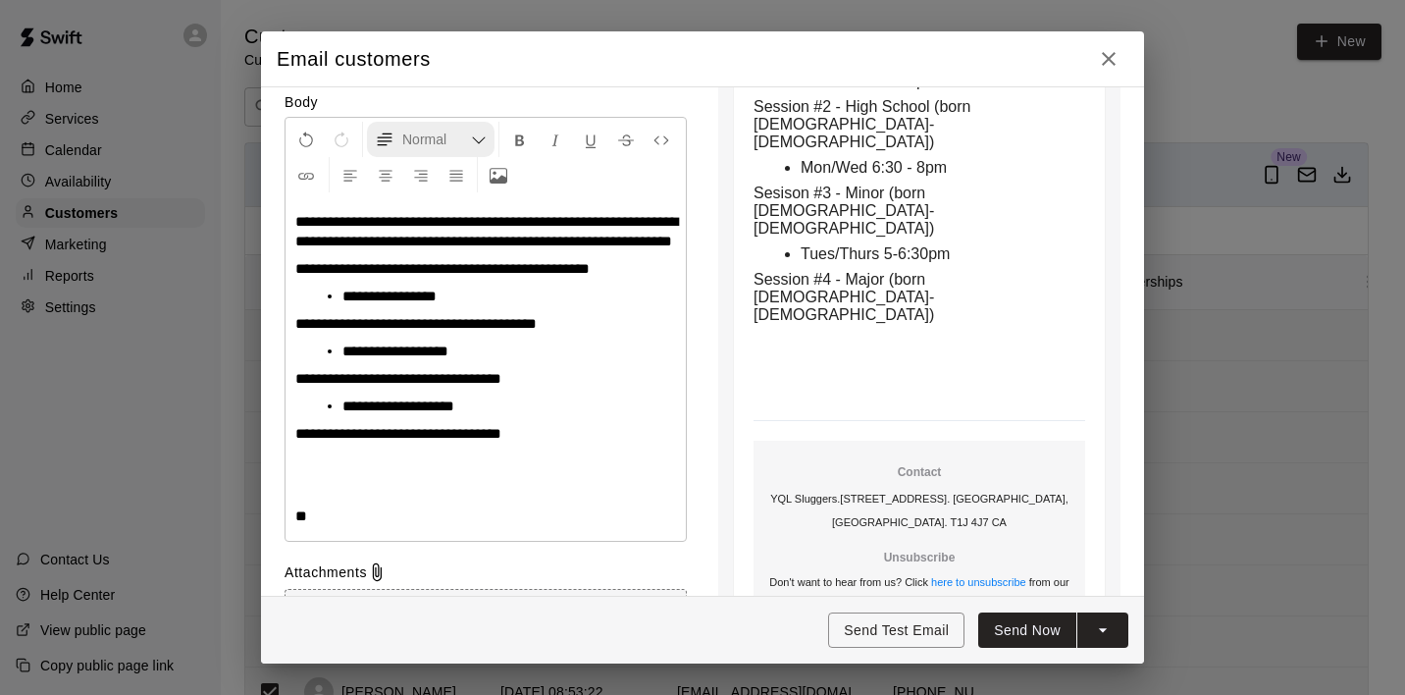
click at [480, 139] on icon "Formatting Options" at bounding box center [479, 140] width 16 height 16
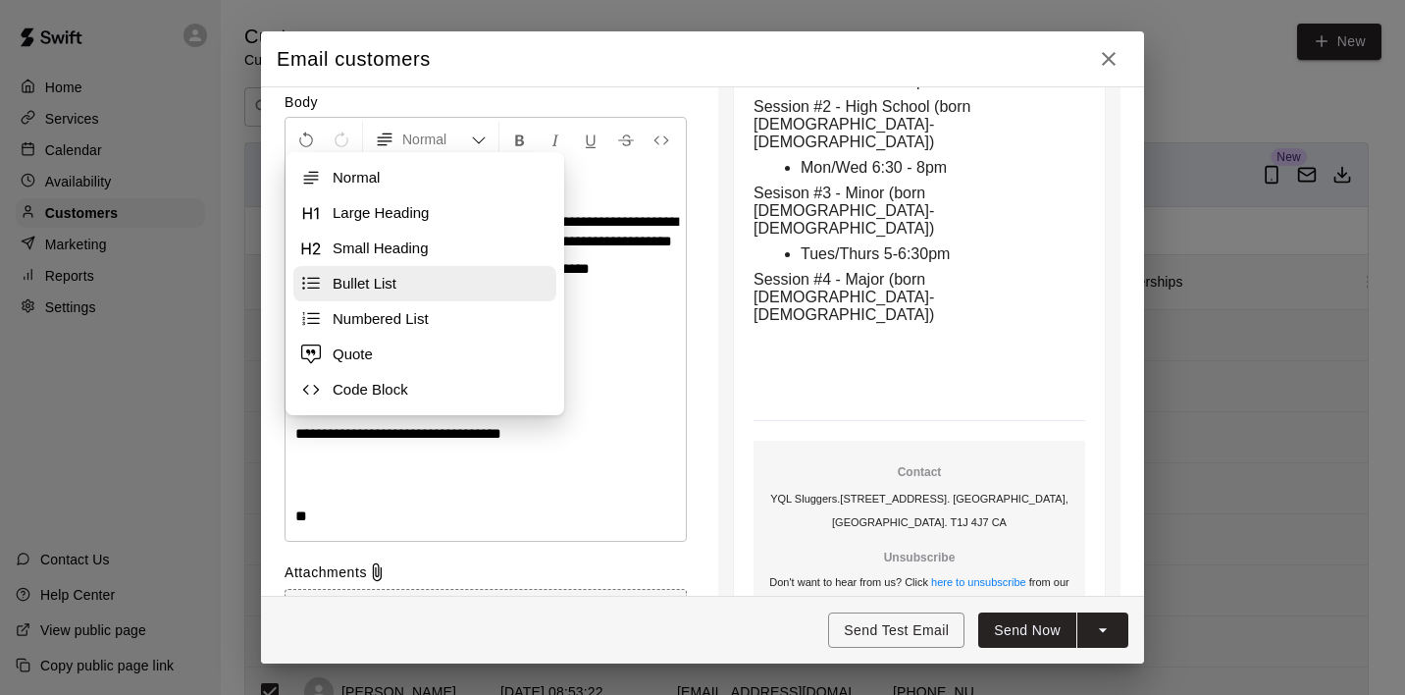
click at [366, 281] on span "Bullet List" at bounding box center [441, 284] width 216 height 20
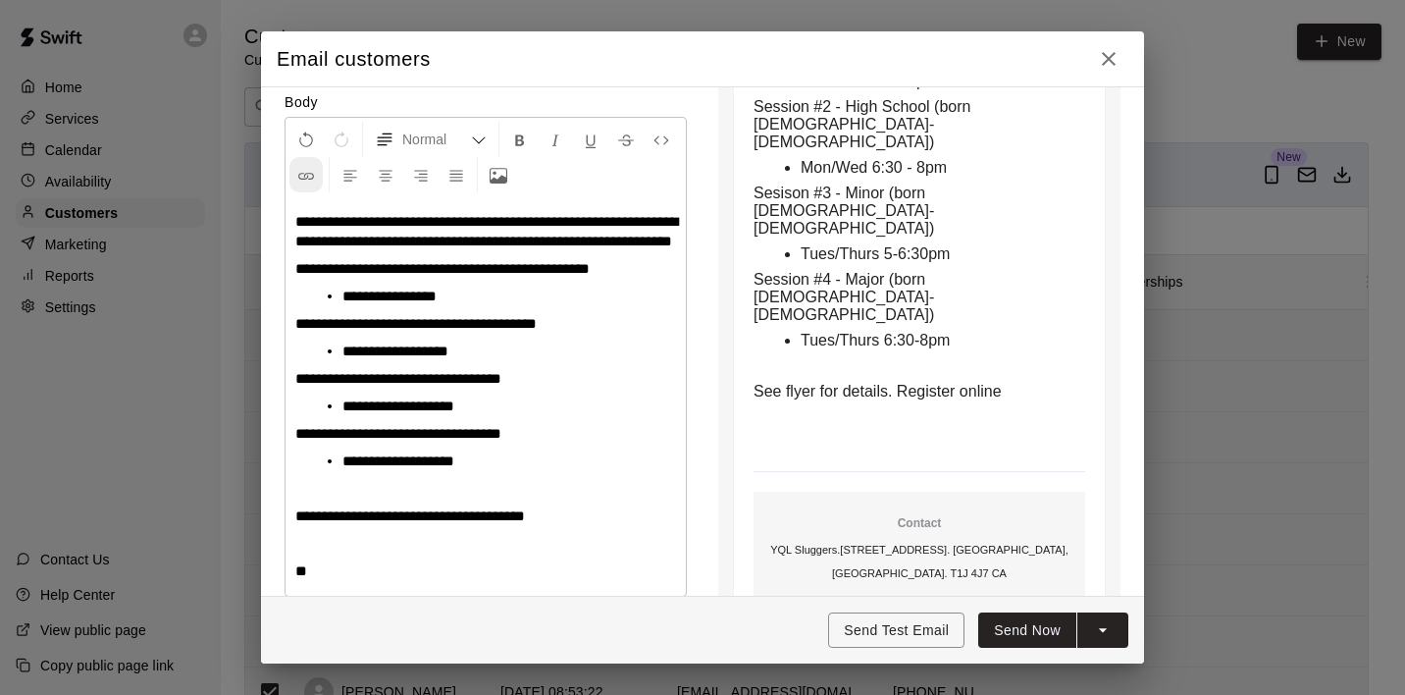
click at [307, 176] on icon "Insert Link" at bounding box center [306, 176] width 18 height 18
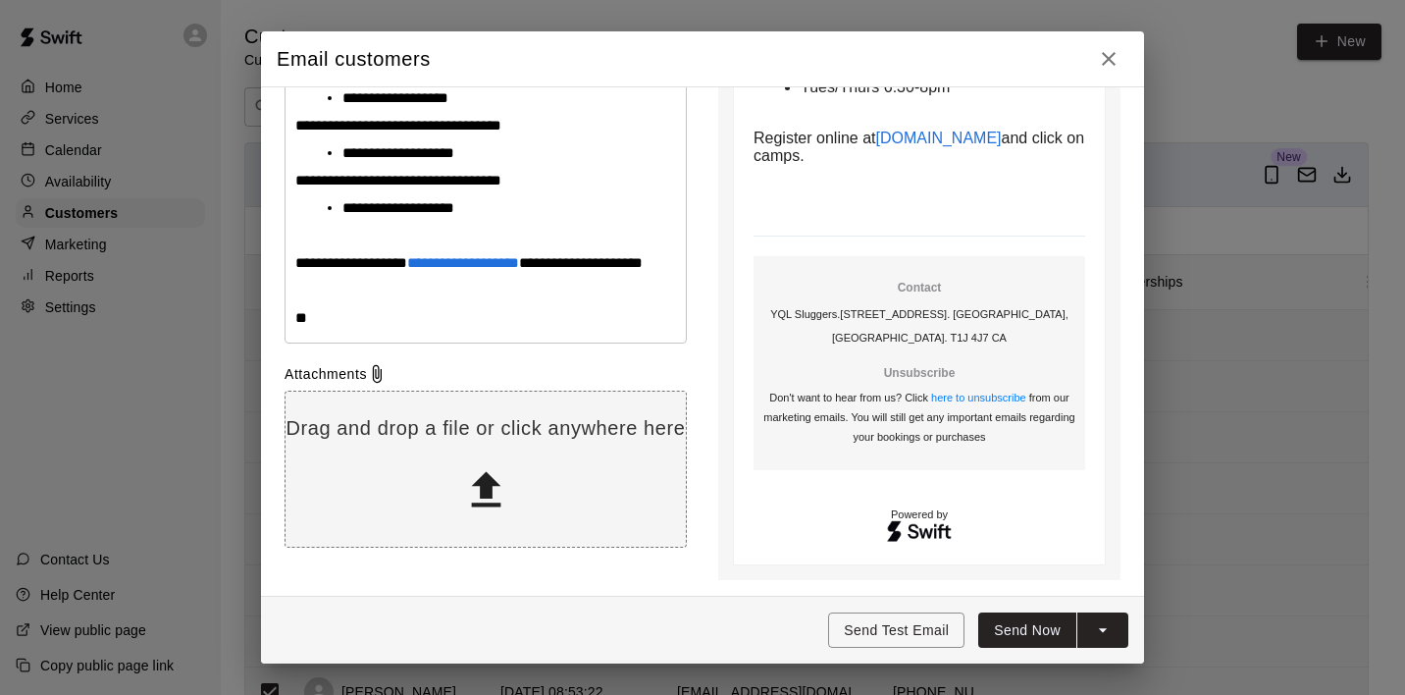
scroll to position [645, 0]
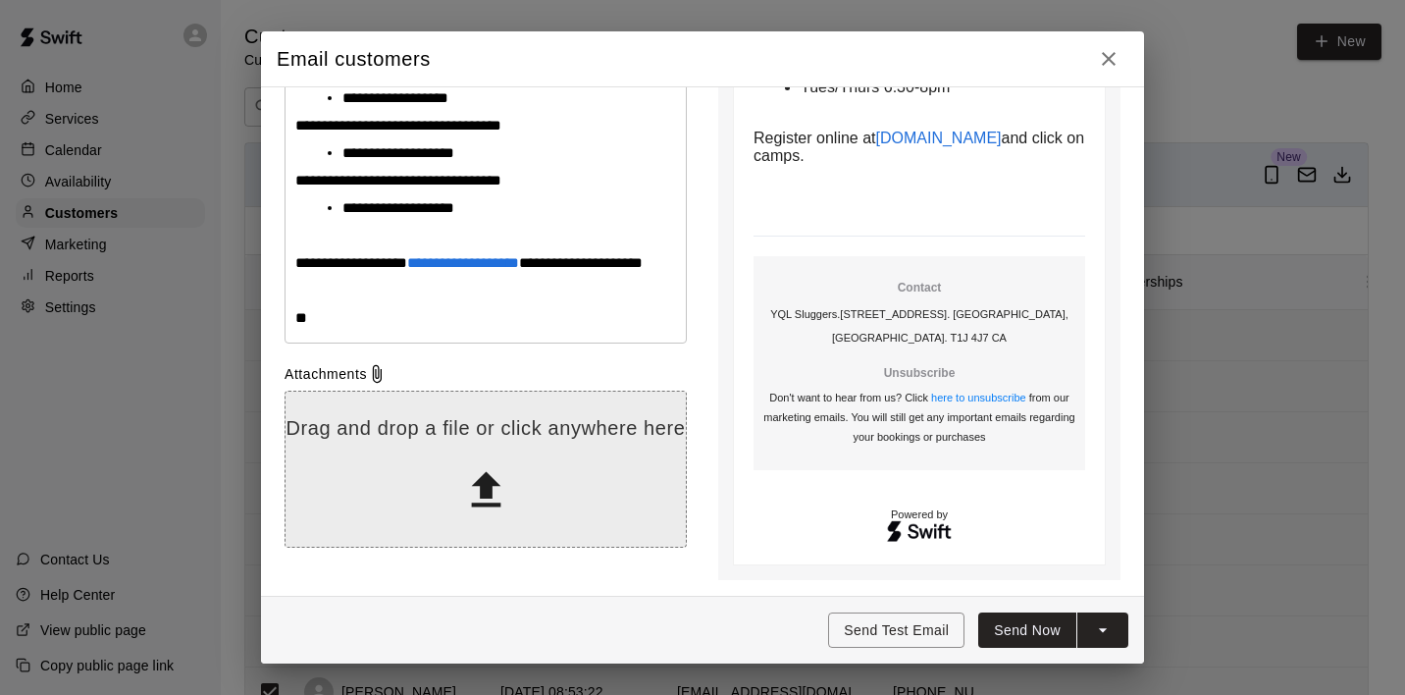
click at [476, 509] on icon at bounding box center [486, 490] width 50 height 50
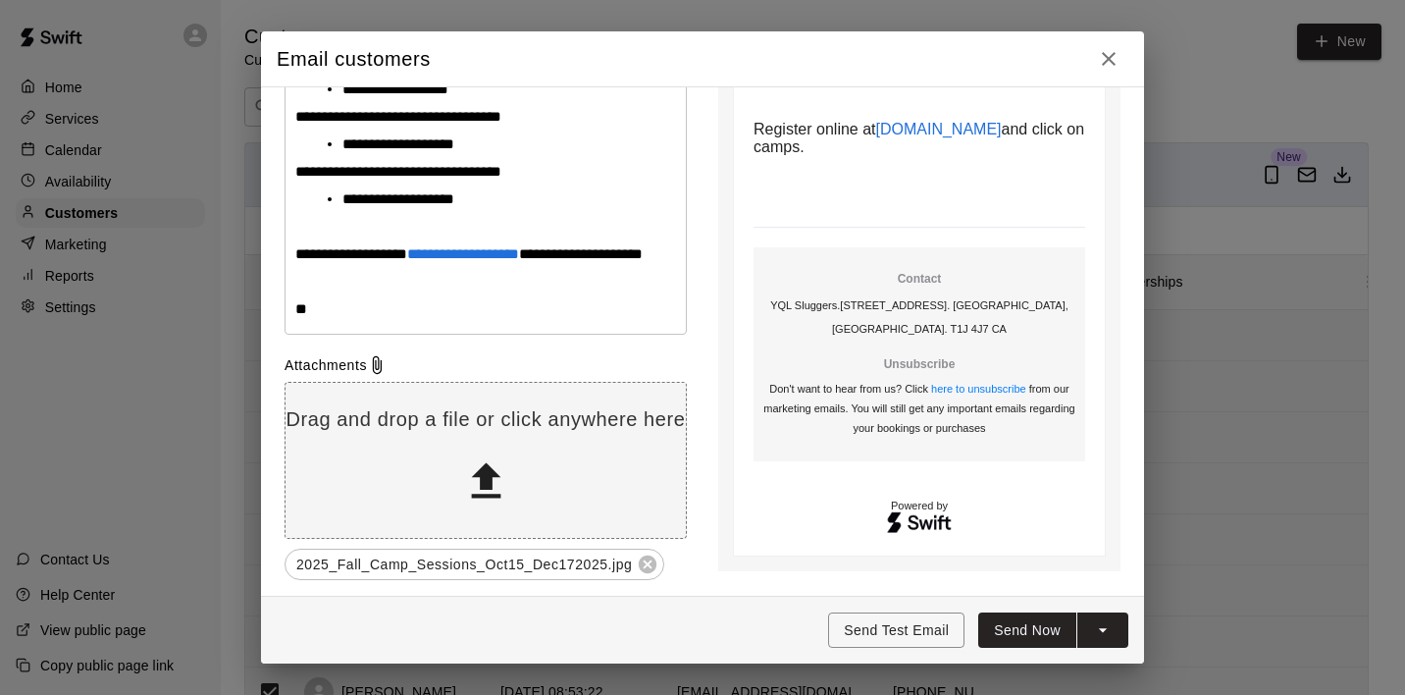
scroll to position [676, 0]
click at [1101, 635] on icon "split button" at bounding box center [1103, 630] width 20 height 20
click at [1019, 629] on button "Send Now" at bounding box center [1027, 630] width 98 height 36
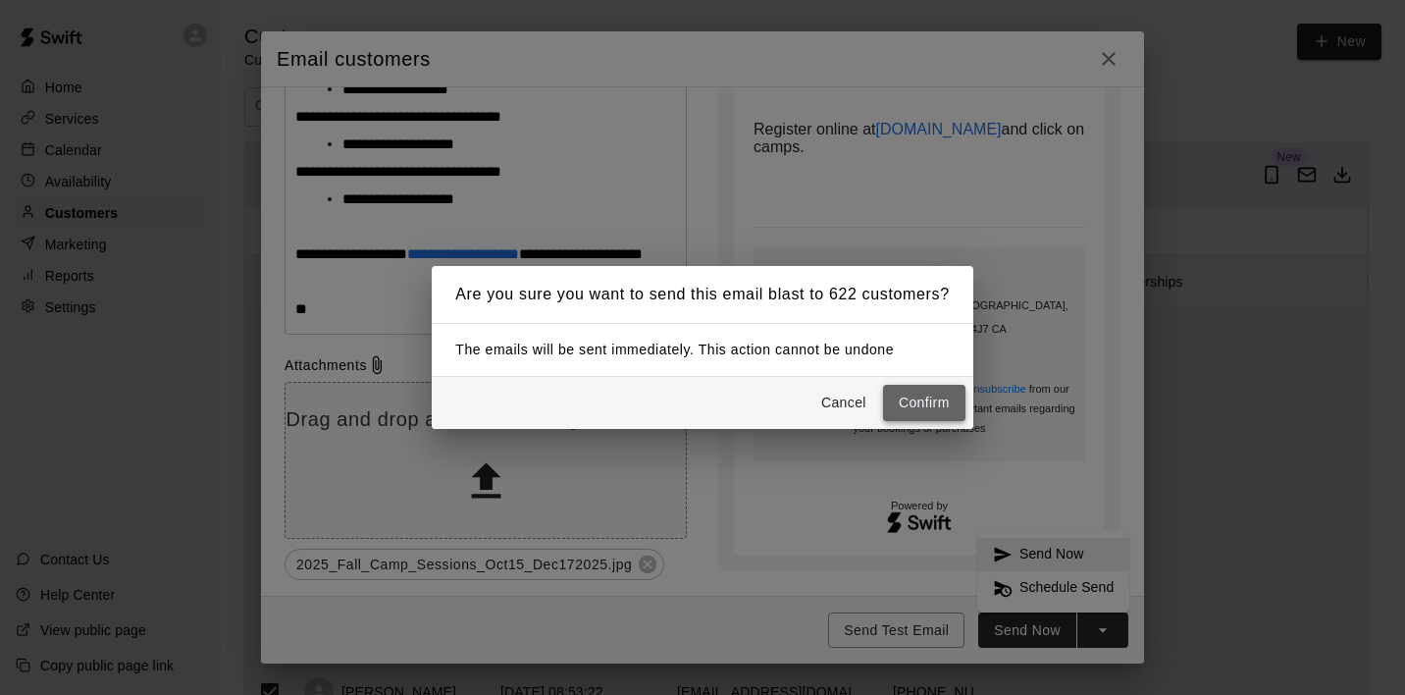
click at [926, 402] on button "Confirm" at bounding box center [924, 403] width 82 height 36
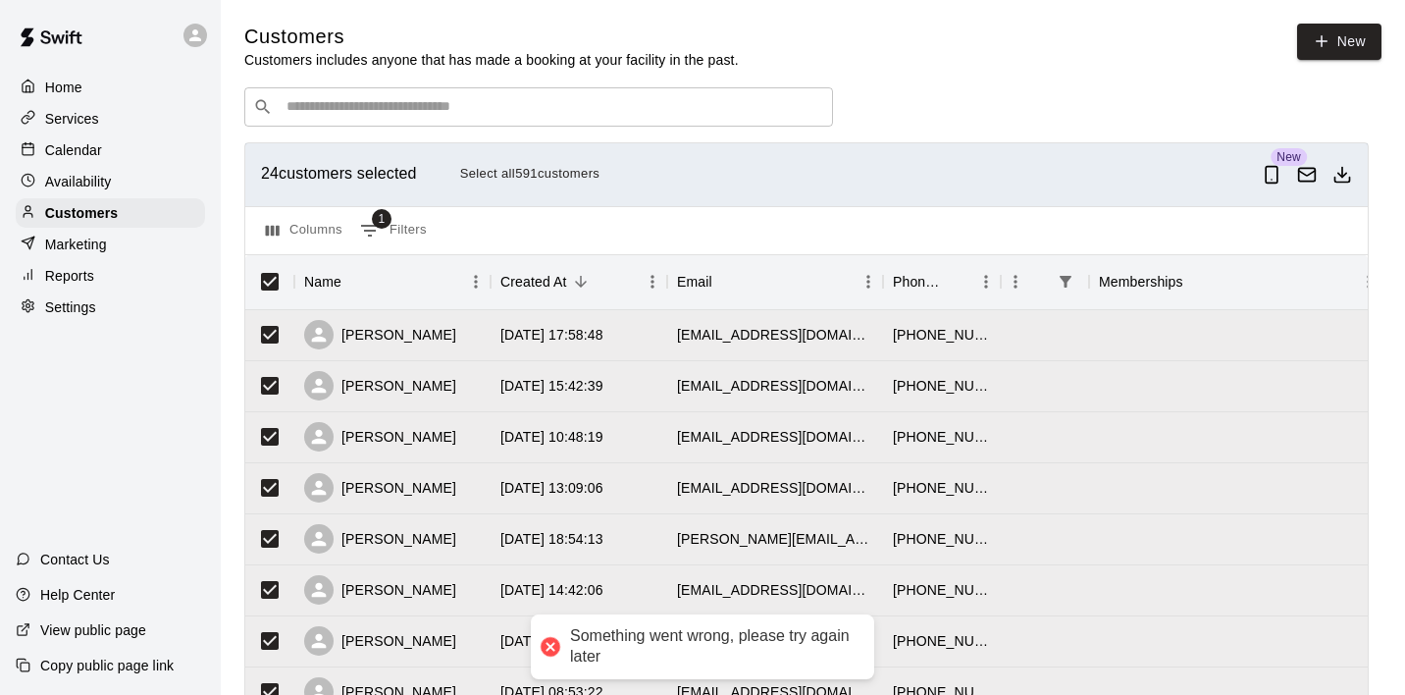
scroll to position [619, 0]
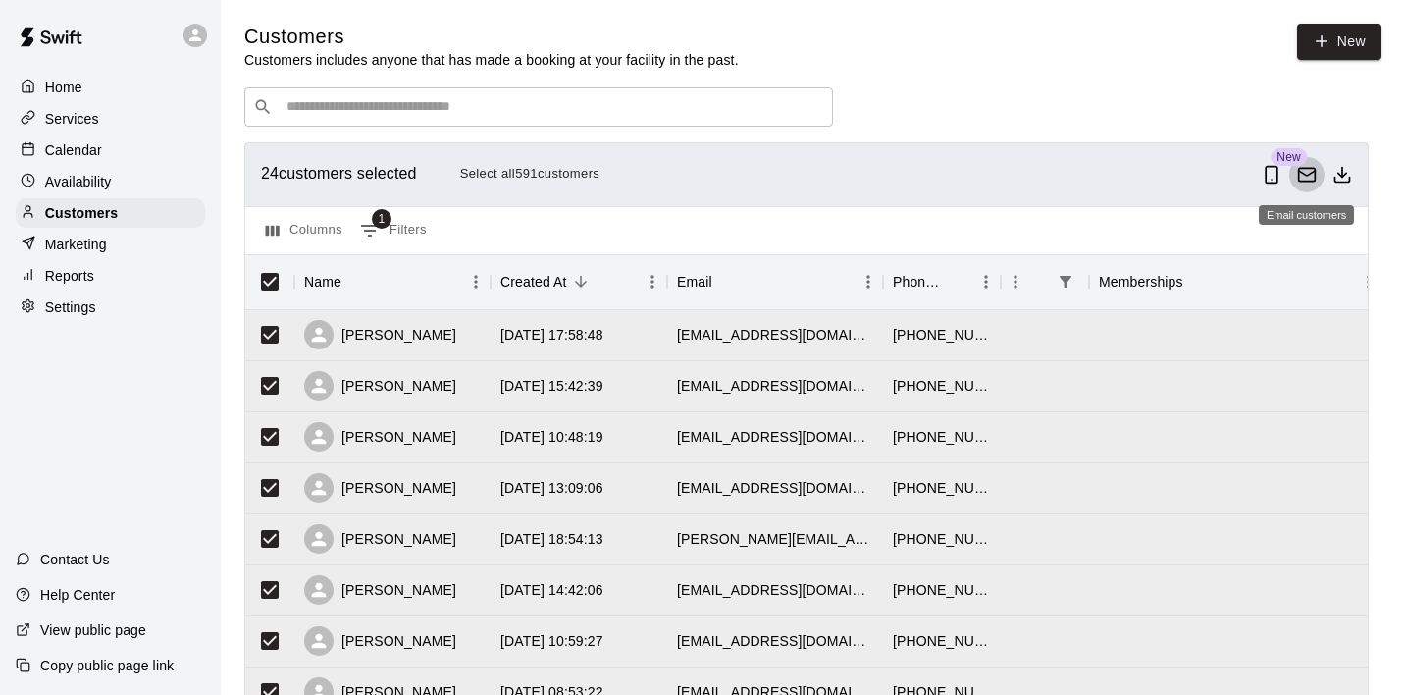
click at [1308, 179] on icon "Email customers" at bounding box center [1307, 175] width 20 height 20
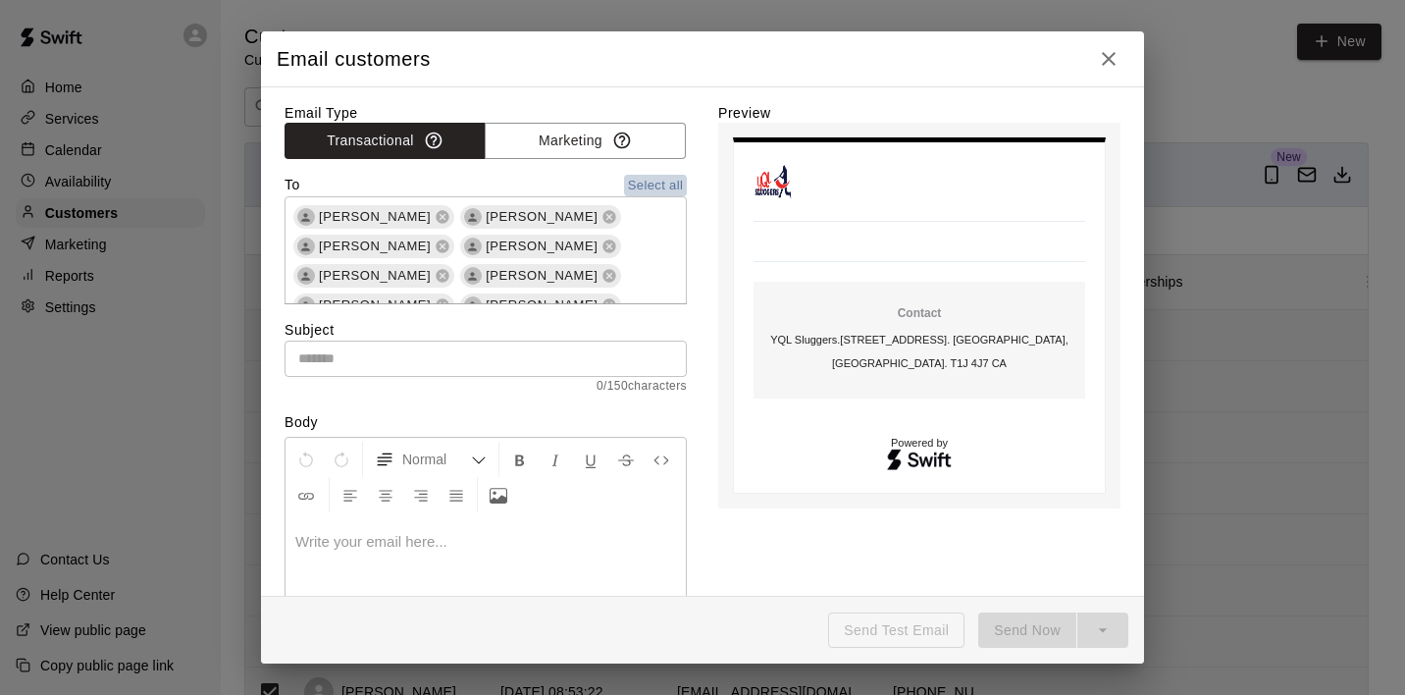
click at [651, 188] on button "Select all" at bounding box center [655, 186] width 63 height 23
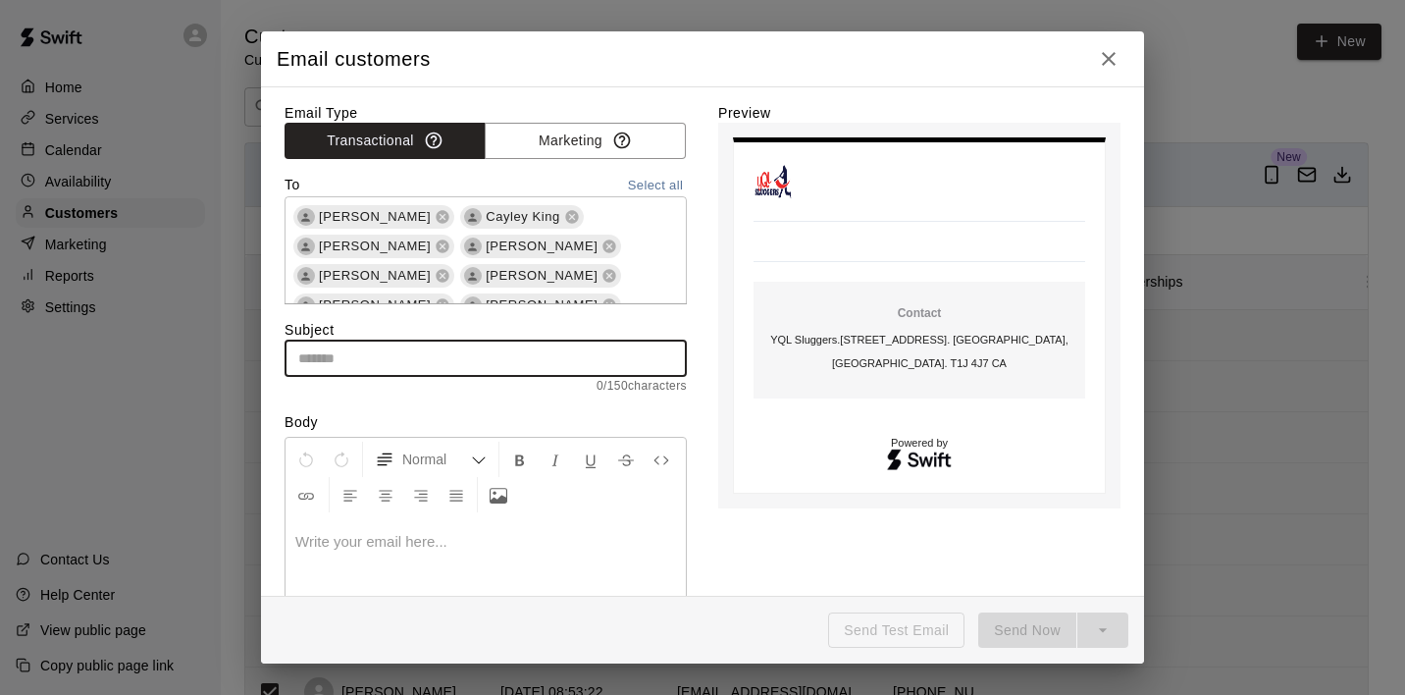
click at [422, 354] on input "text" at bounding box center [486, 359] width 402 height 36
click at [404, 354] on input "text" at bounding box center [486, 359] width 402 height 36
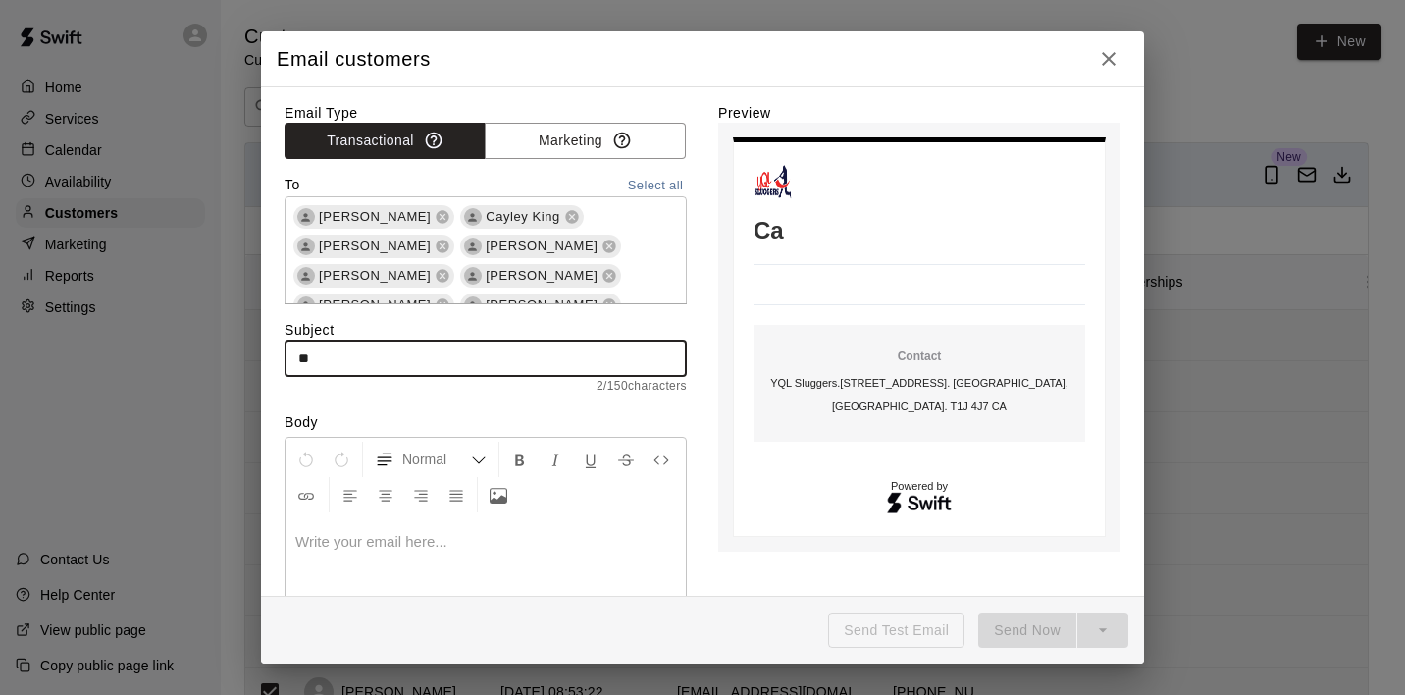
type input "*"
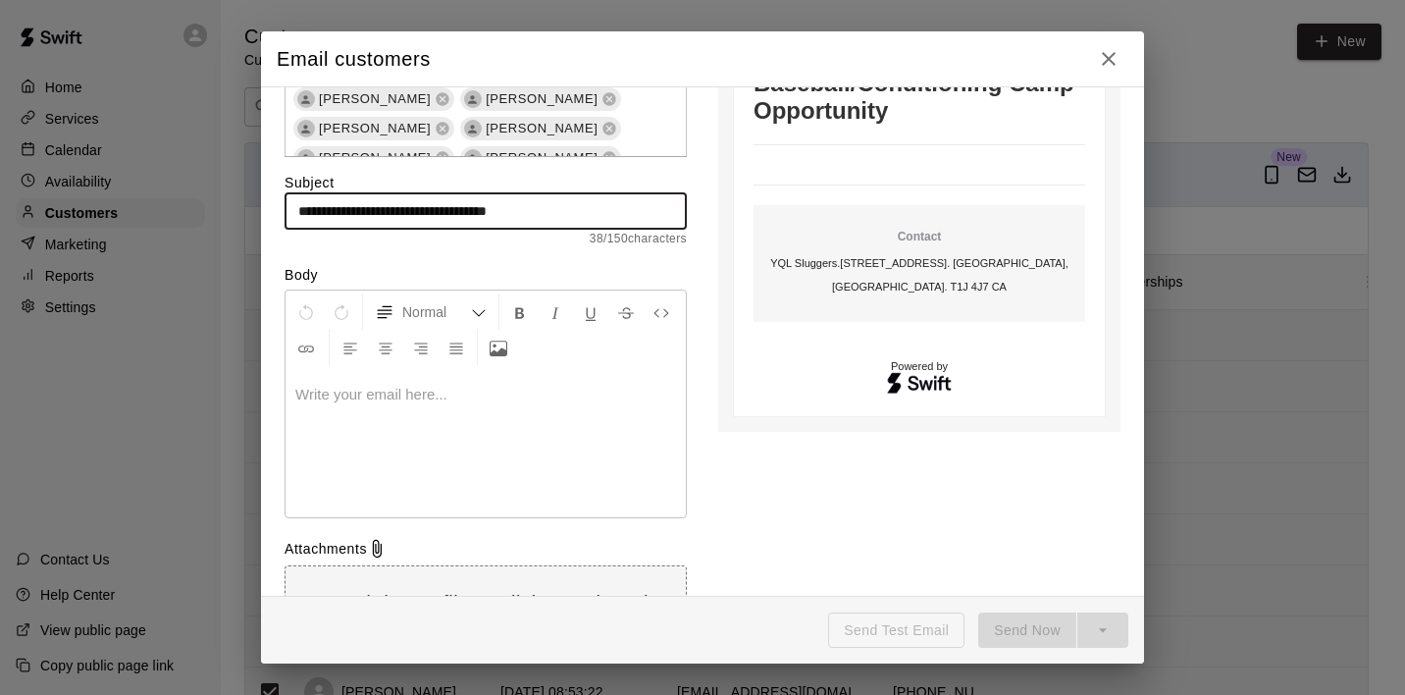
scroll to position [154, 0]
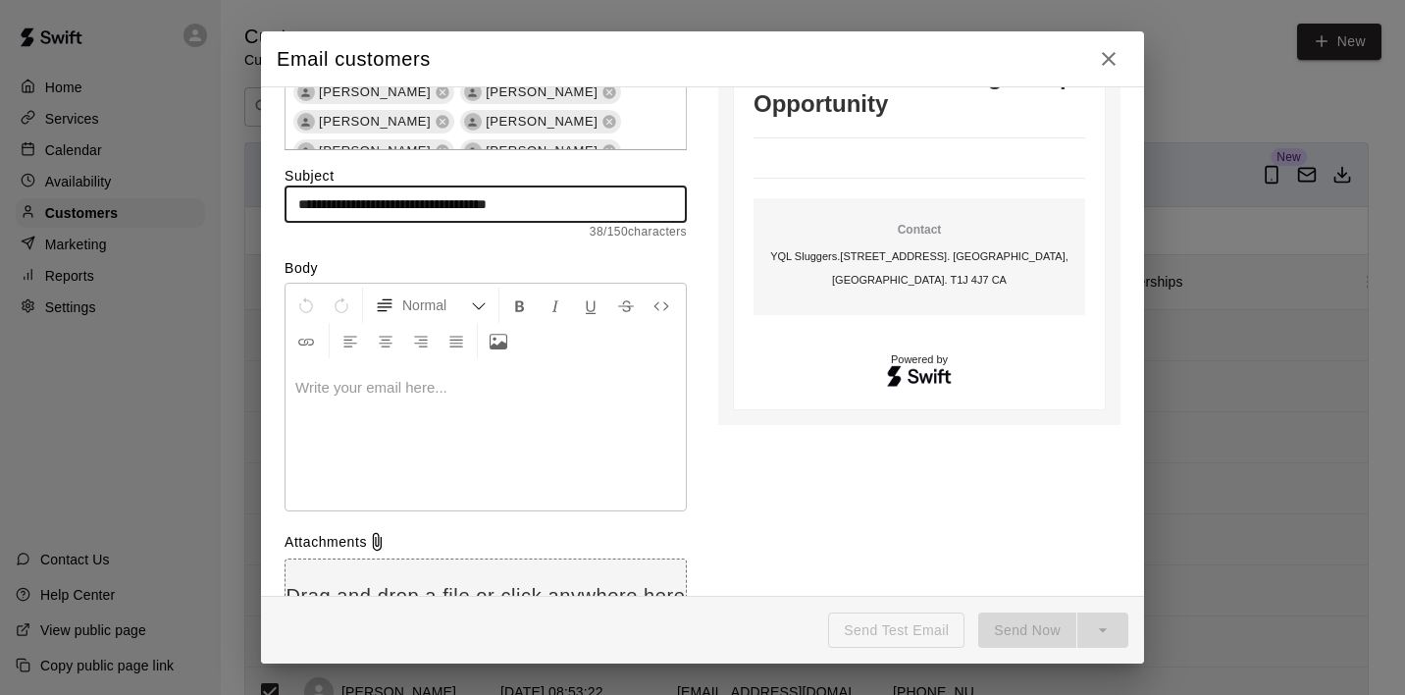
type input "**********"
click at [466, 391] on p at bounding box center [485, 388] width 381 height 20
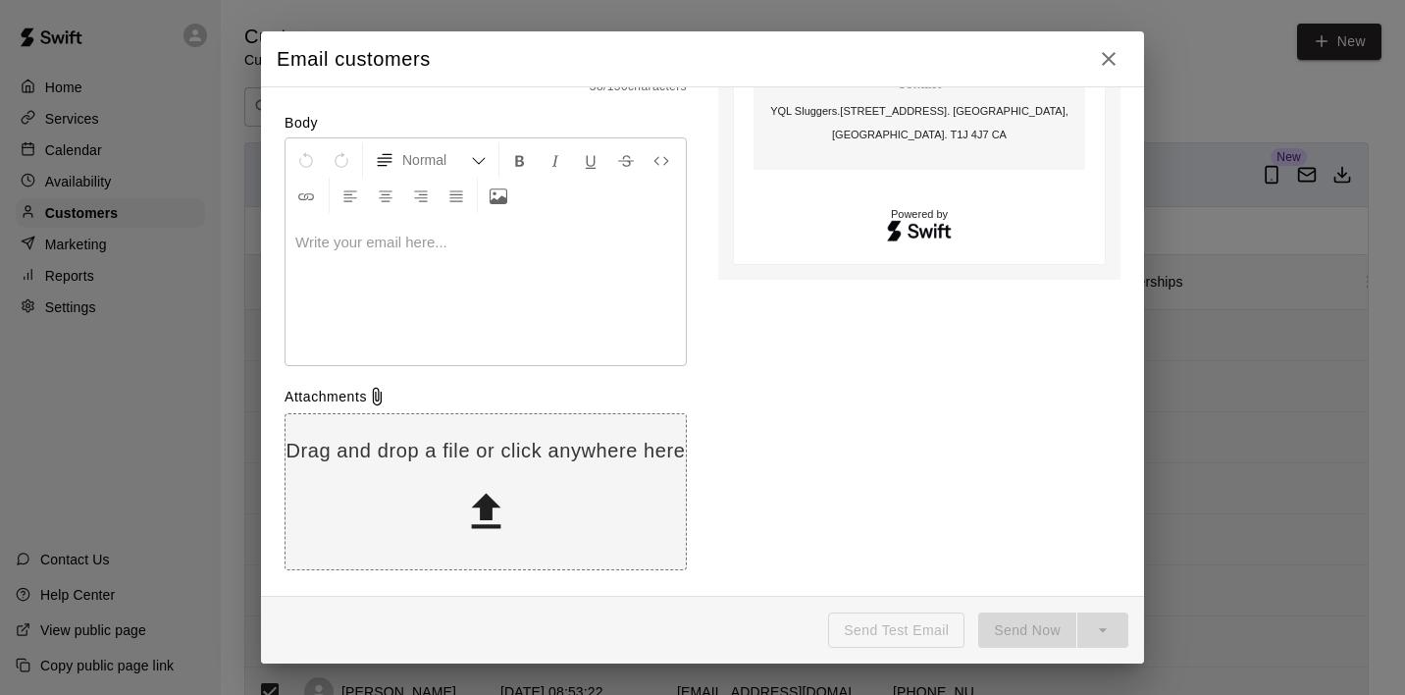
scroll to position [297, 0]
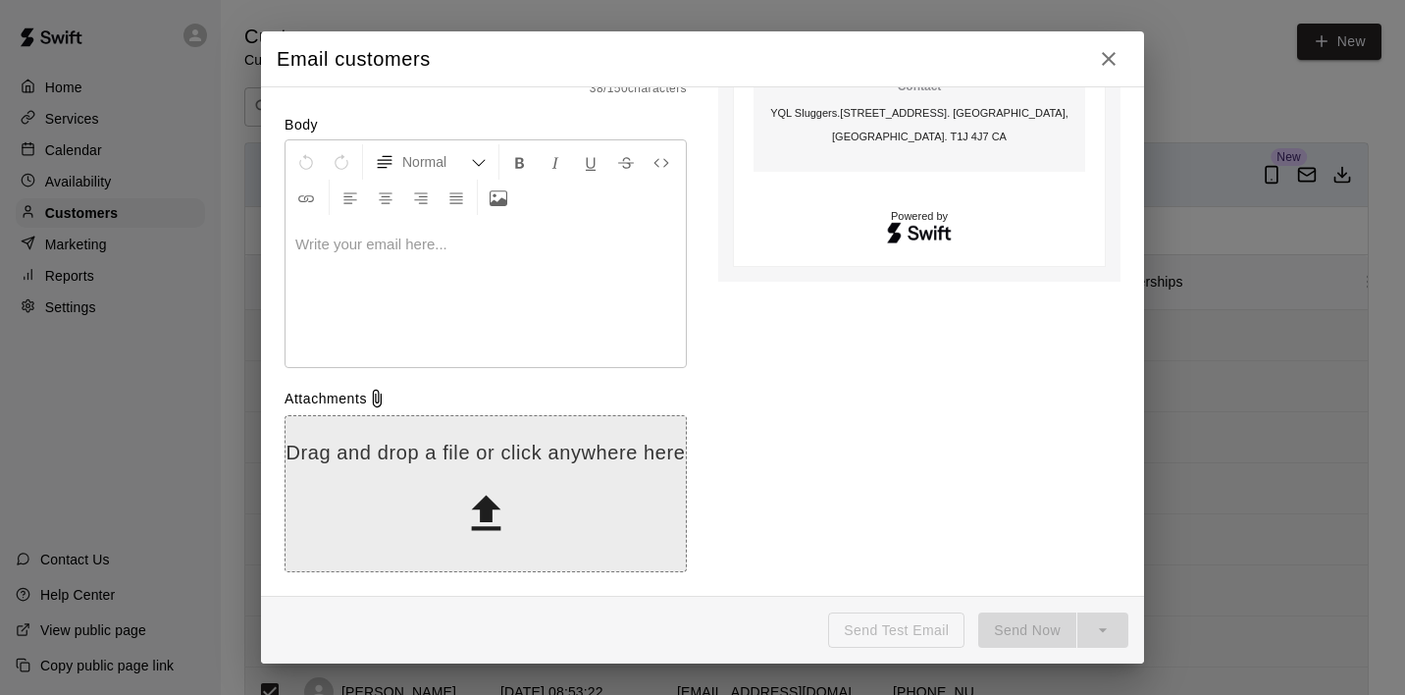
click at [479, 517] on icon at bounding box center [486, 514] width 50 height 50
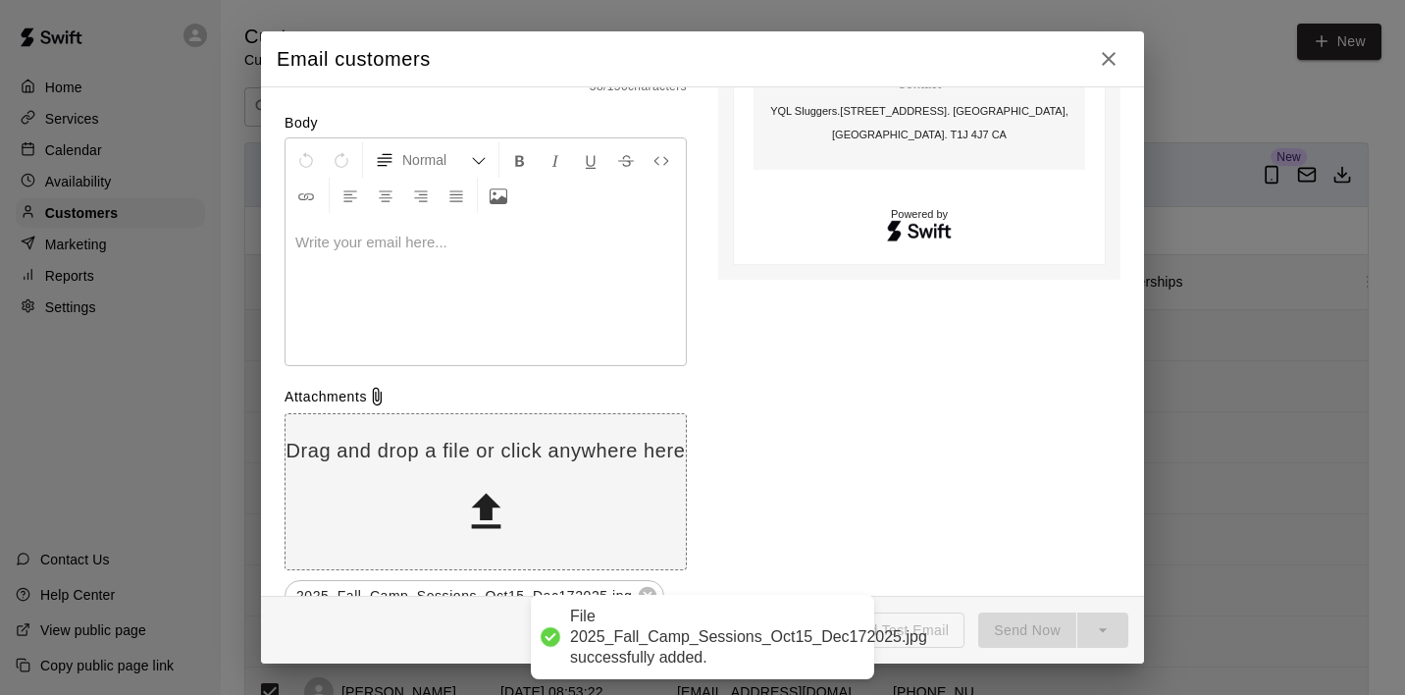
scroll to position [298, 0]
click at [397, 230] on div at bounding box center [486, 292] width 400 height 147
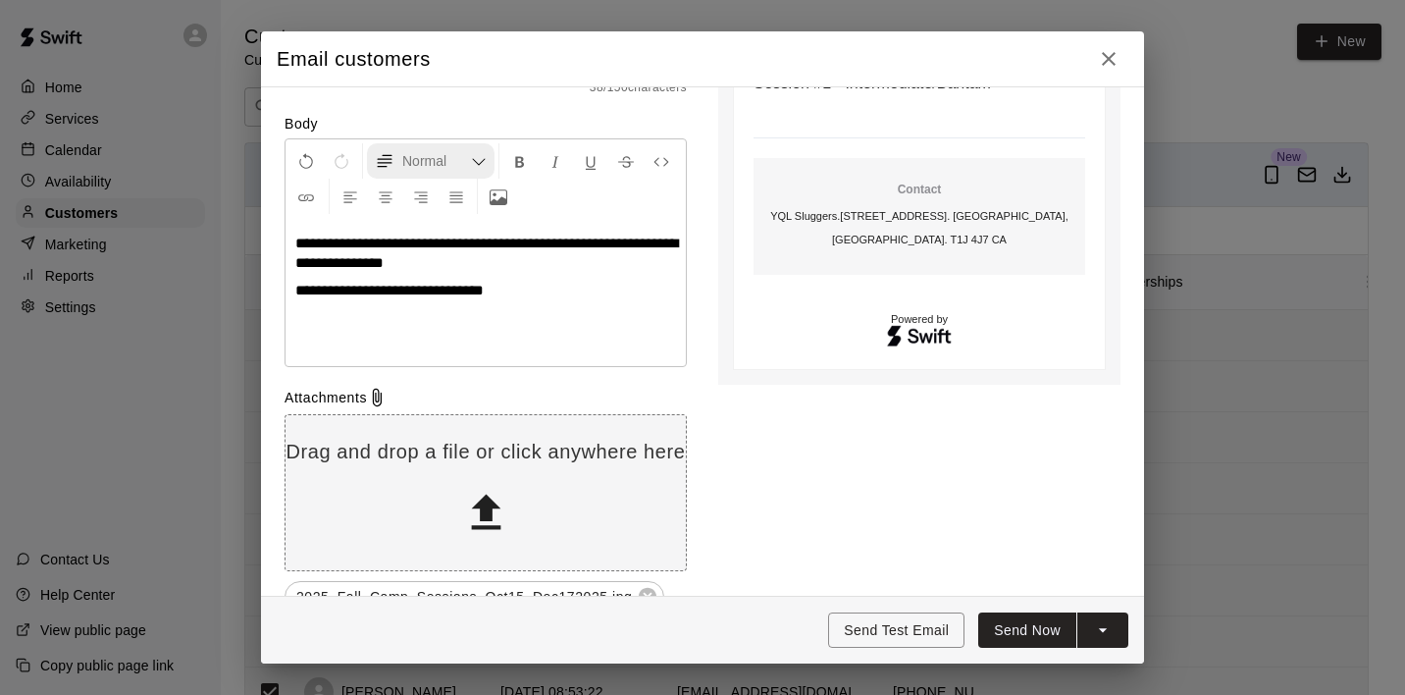
click at [485, 164] on icon "Formatting Options" at bounding box center [479, 162] width 16 height 16
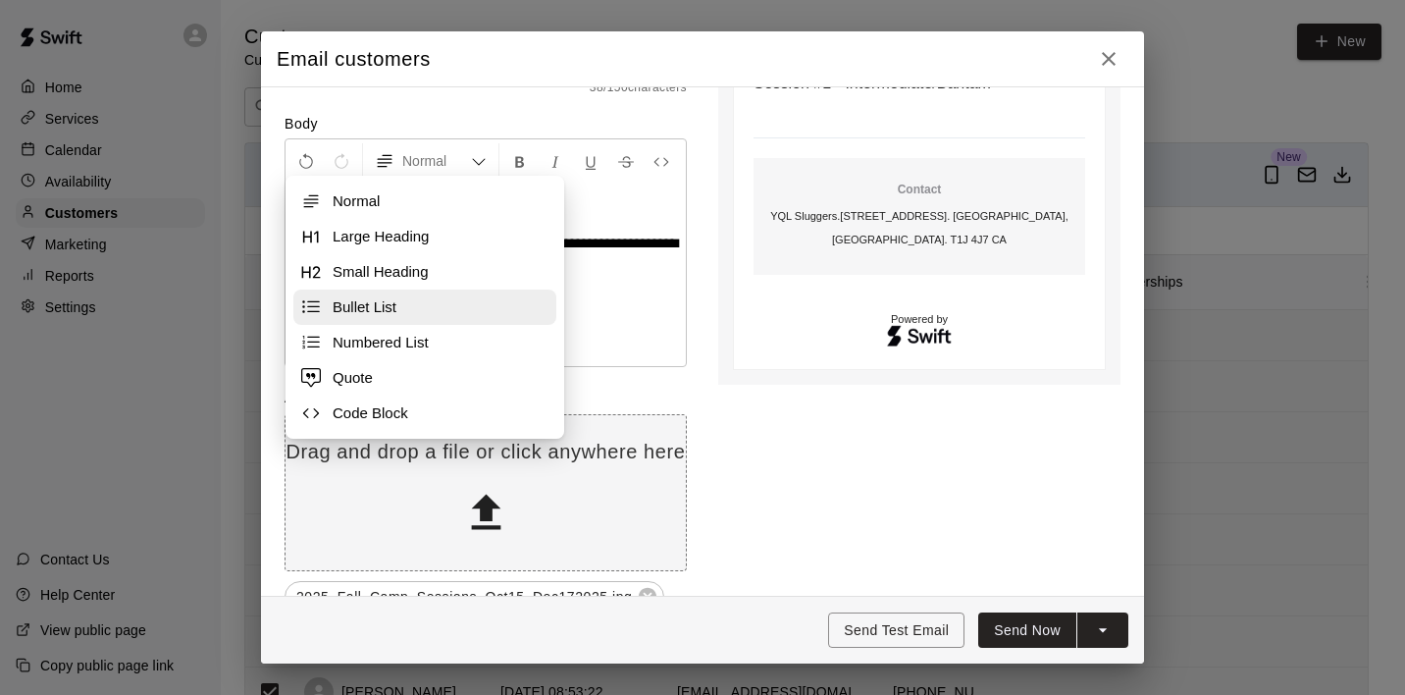
click at [361, 311] on span "Bullet List" at bounding box center [441, 307] width 216 height 20
